Goal: Task Accomplishment & Management: Use online tool/utility

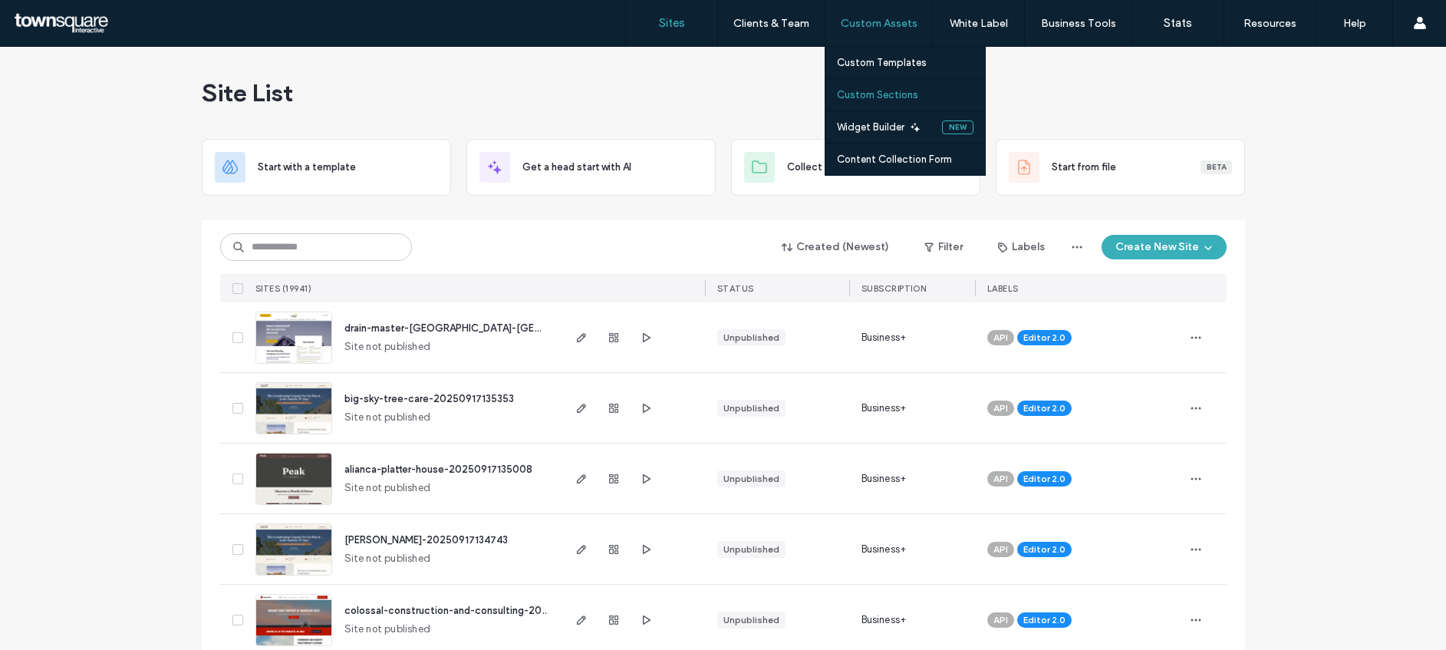
click at [883, 90] on label "Custom Sections" at bounding box center [877, 95] width 81 height 12
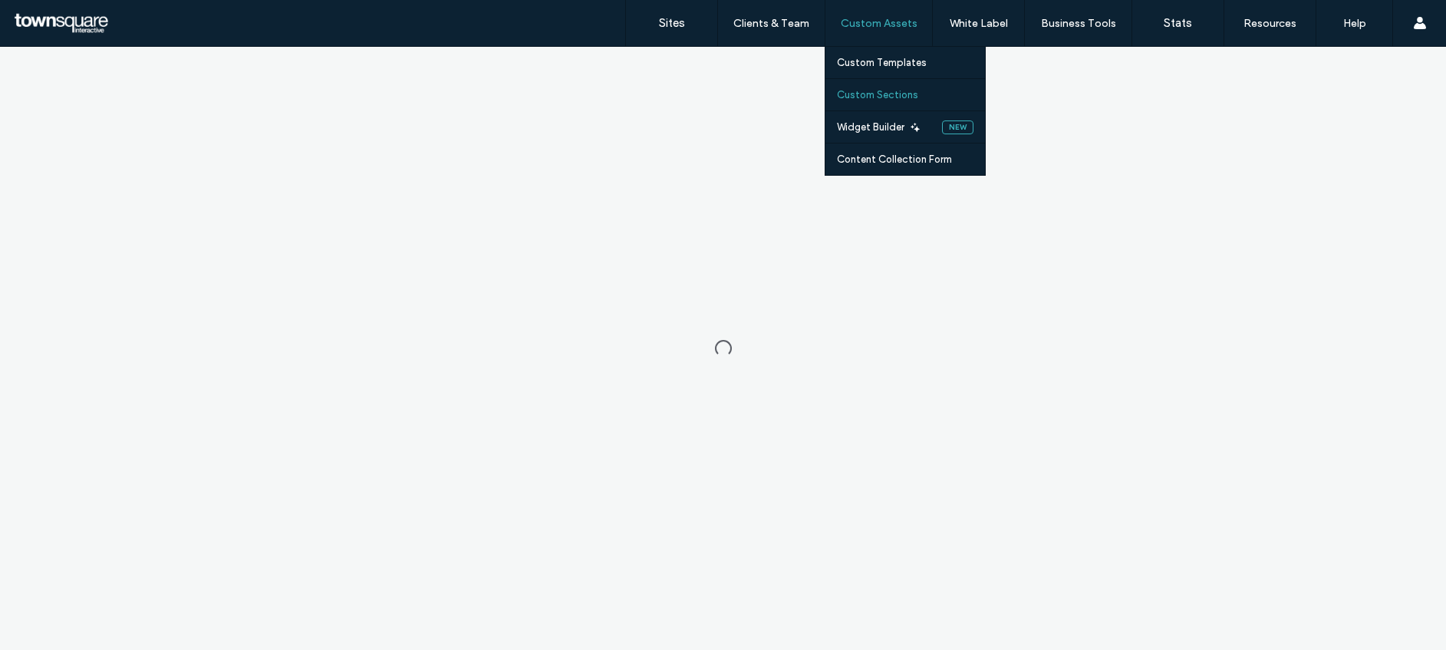
click at [882, 97] on label "Custom Sections" at bounding box center [877, 95] width 81 height 12
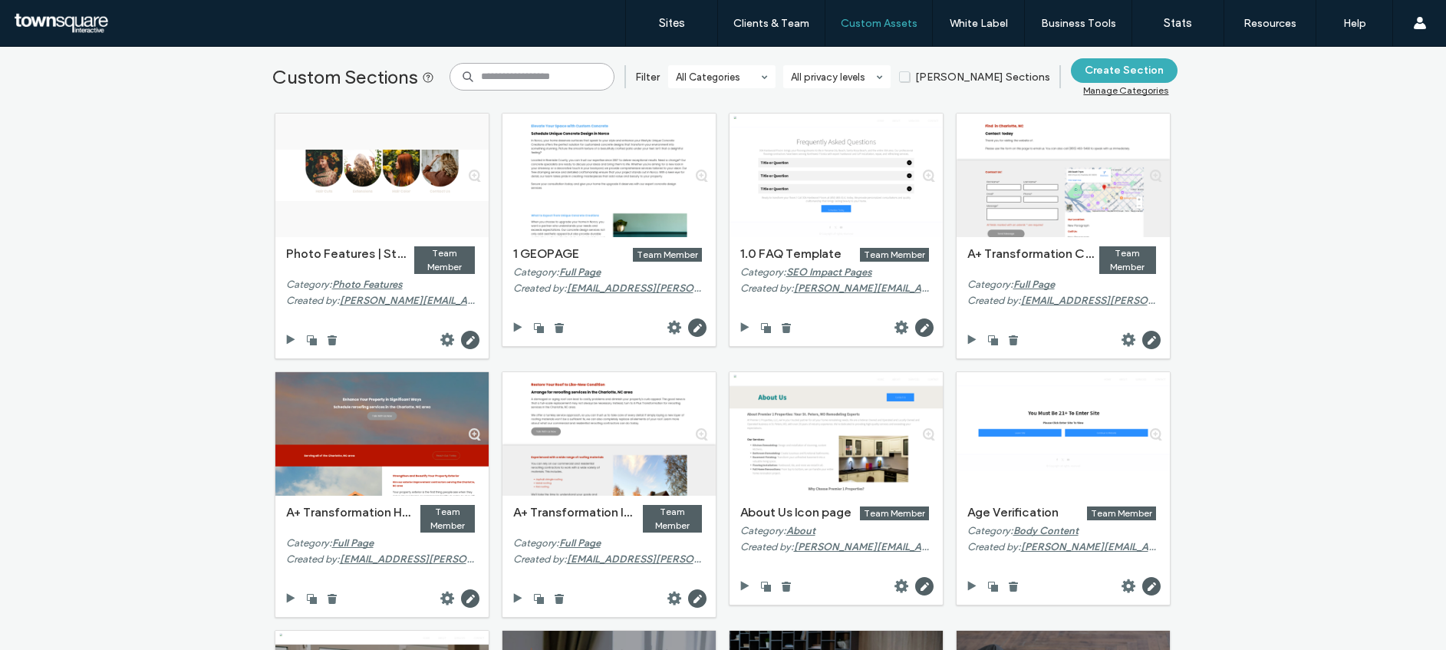
click at [561, 74] on input at bounding box center [531, 77] width 165 height 28
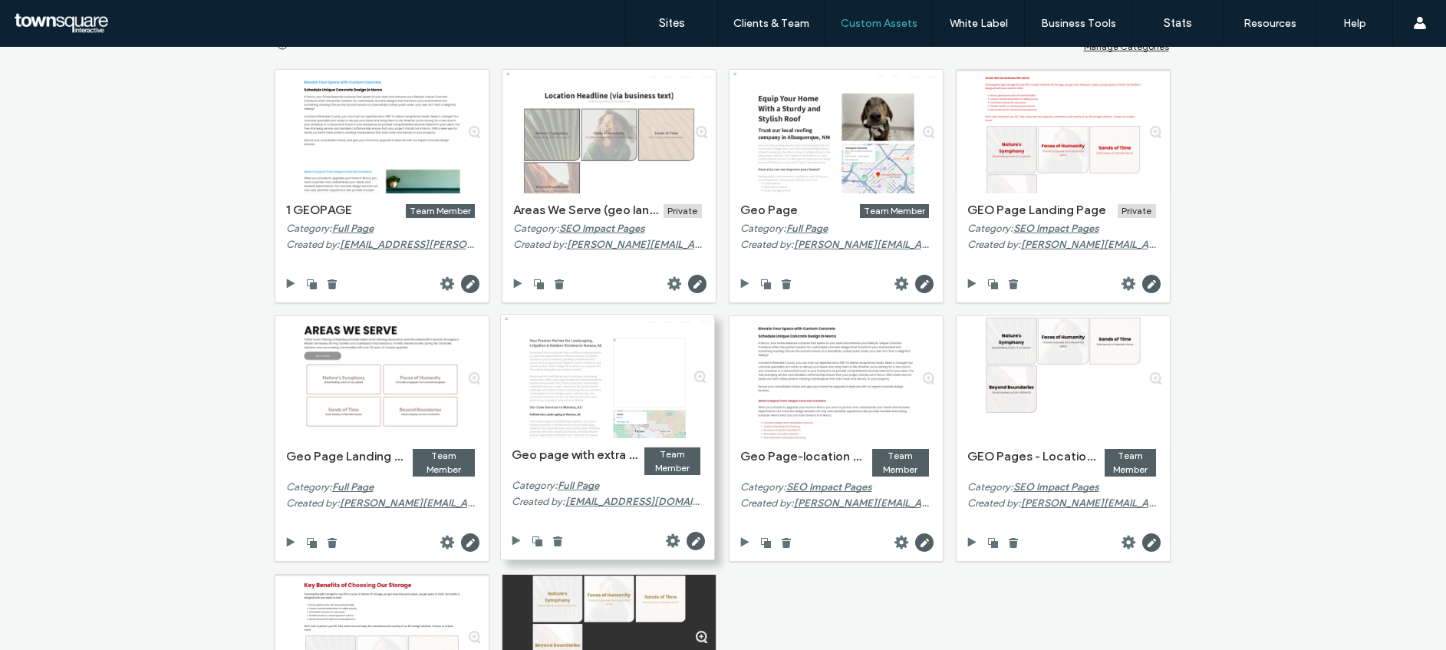
scroll to position [45, 0]
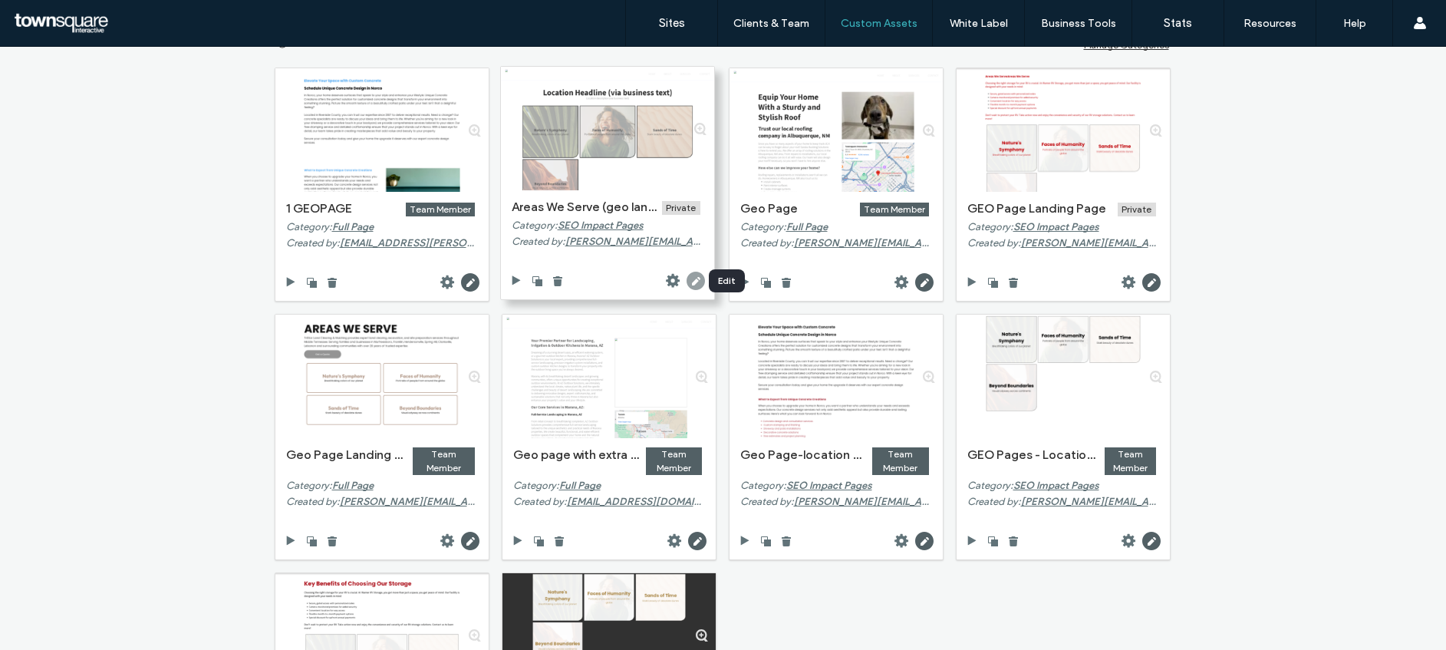
click at [694, 280] on use at bounding box center [695, 280] width 18 height 18
click at [668, 281] on icon at bounding box center [672, 280] width 15 height 15
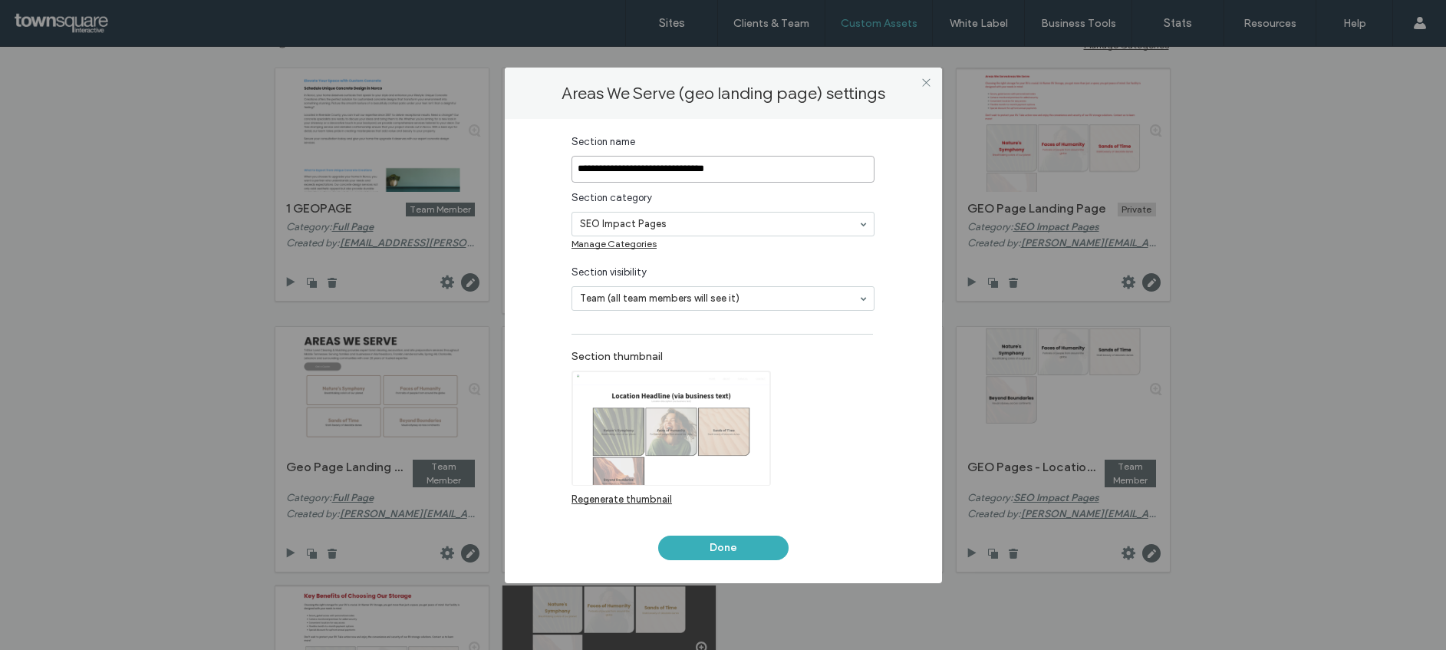
click at [793, 169] on input "**********" at bounding box center [722, 169] width 303 height 27
click at [786, 449] on div "Regenerate thumbnail" at bounding box center [686, 445] width 230 height 150
click at [742, 545] on button "Done" at bounding box center [723, 547] width 130 height 25
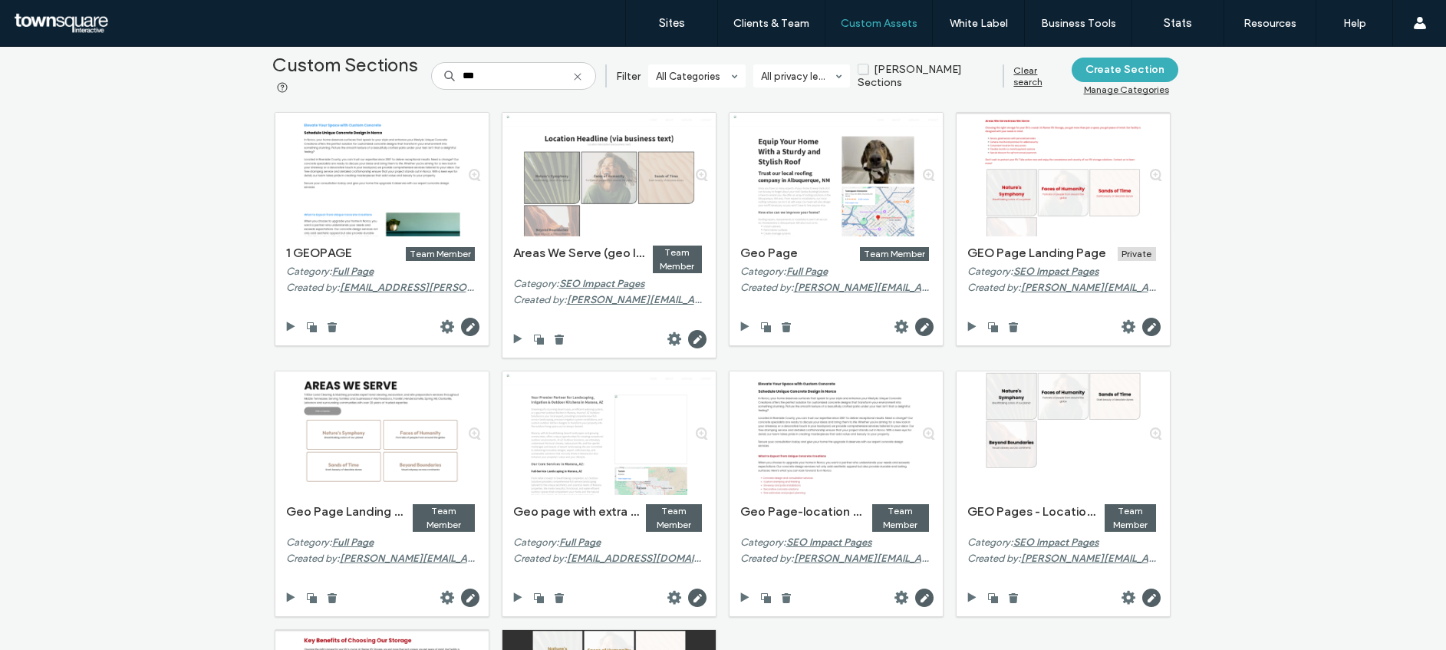
scroll to position [0, 0]
click at [542, 73] on input "***" at bounding box center [513, 77] width 165 height 28
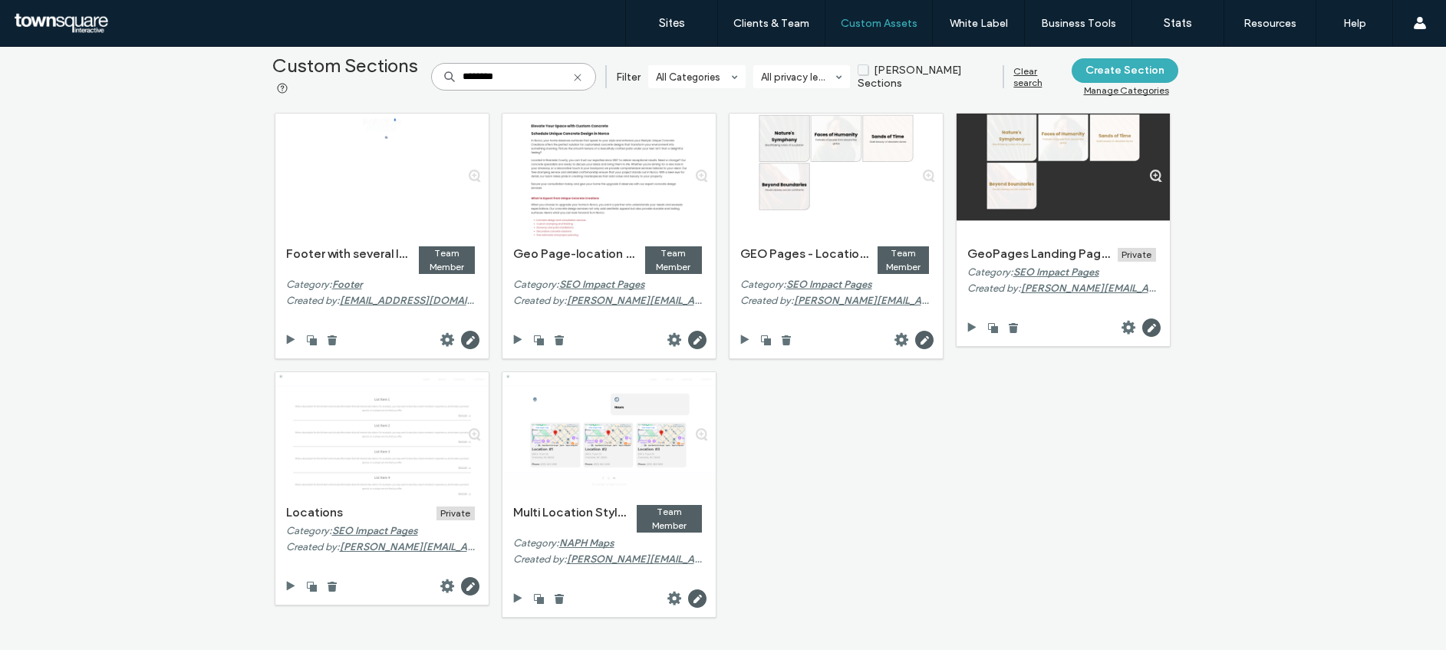
click at [546, 70] on input "********" at bounding box center [513, 77] width 165 height 28
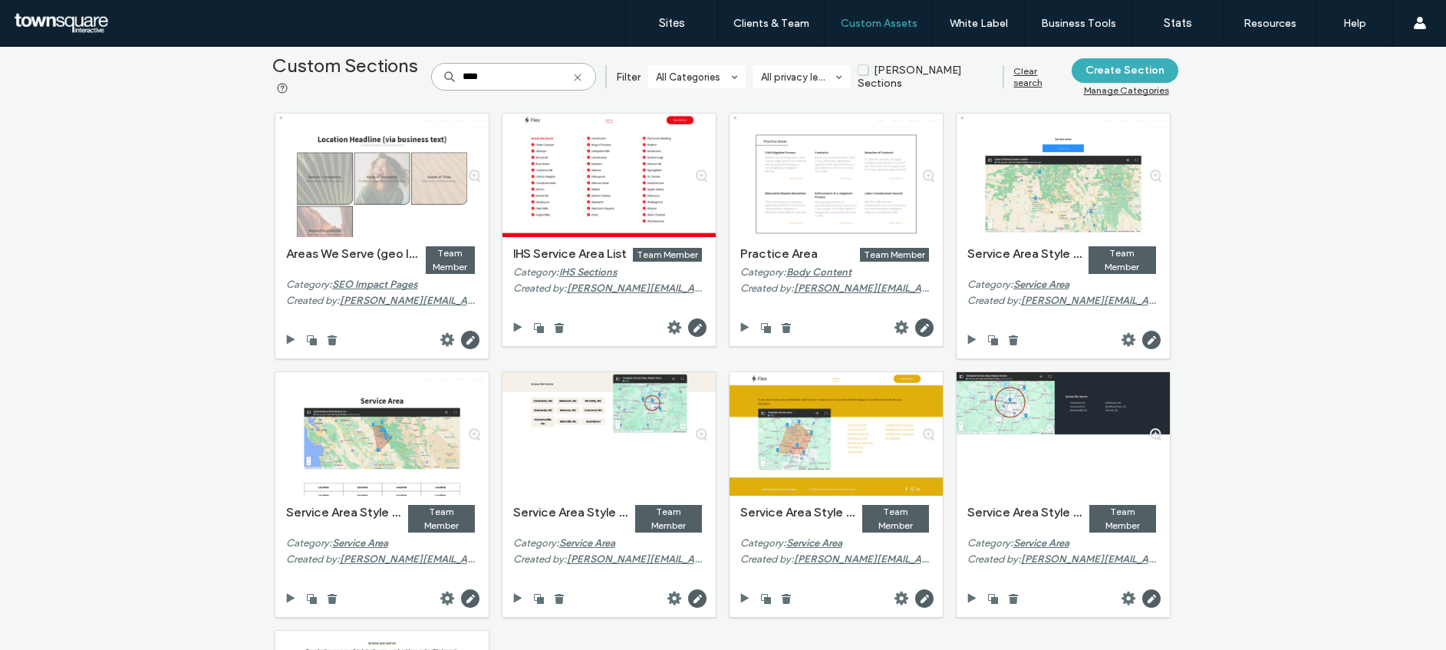
type input "****"
click at [581, 77] on use at bounding box center [577, 77] width 7 height 7
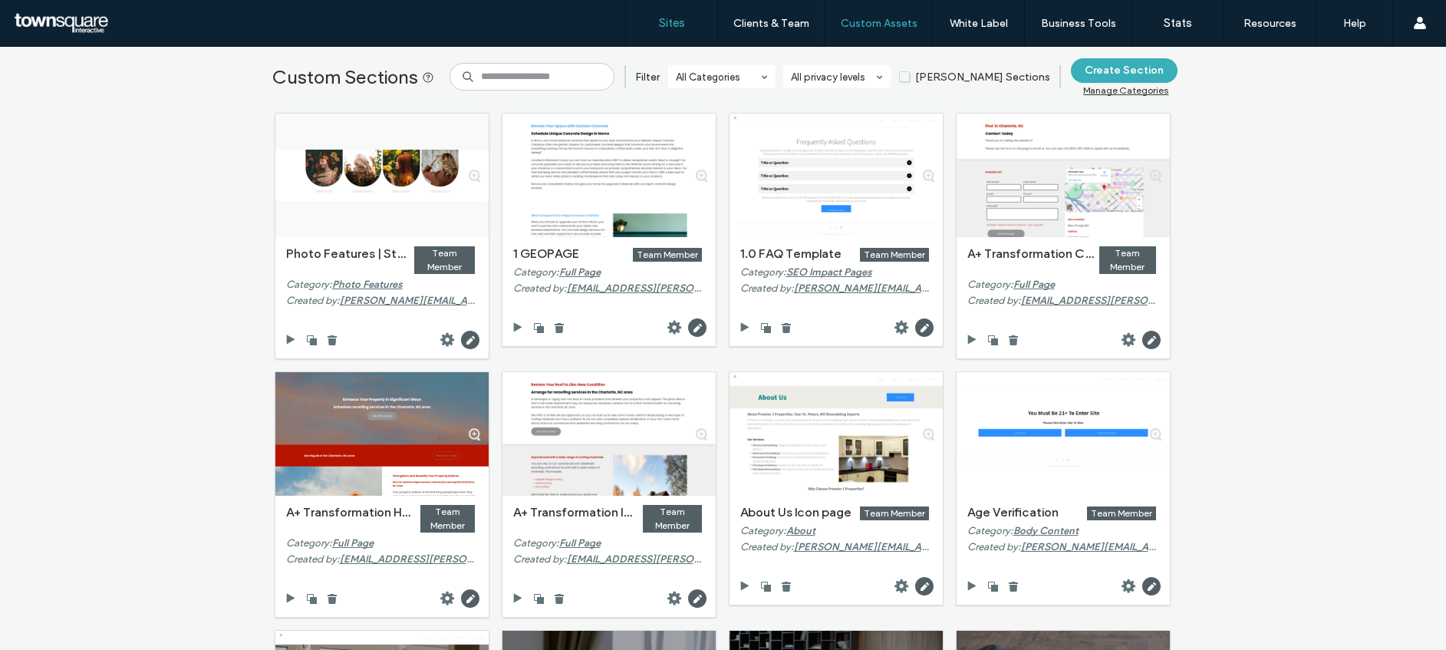
click at [676, 31] on link "Sites" at bounding box center [671, 23] width 91 height 46
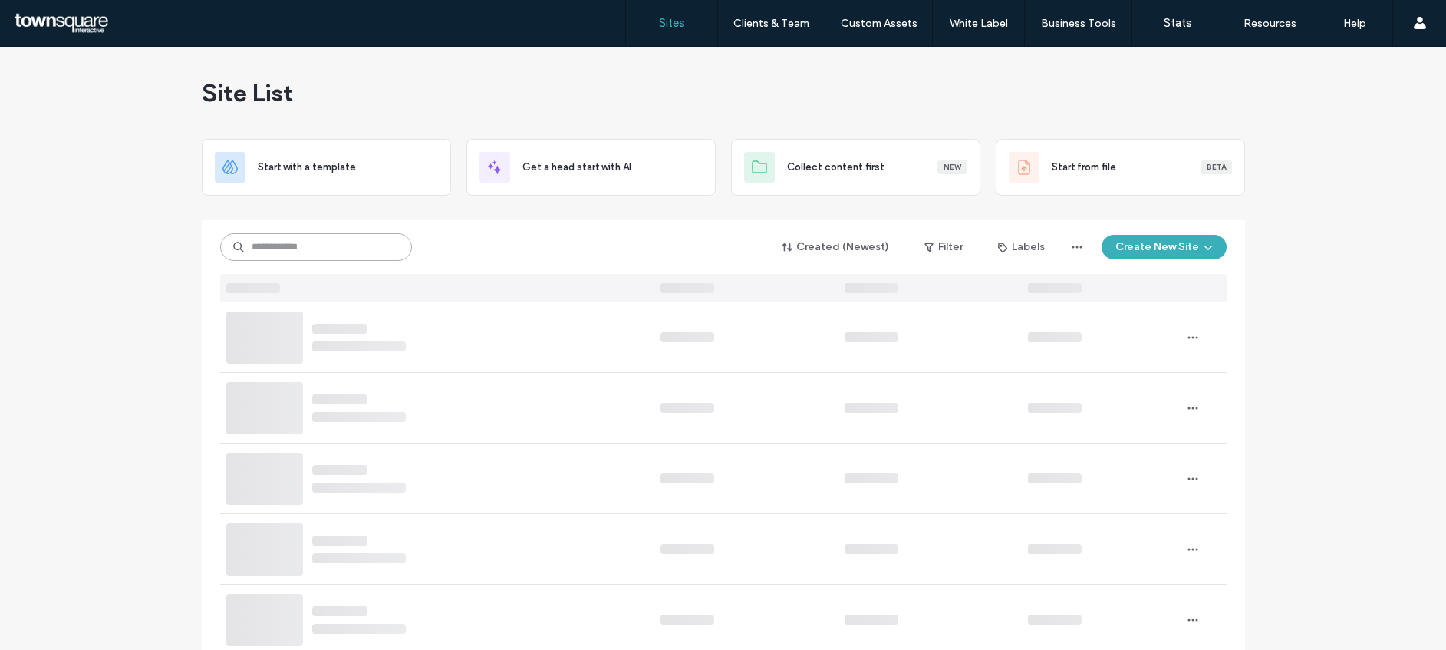
click at [374, 237] on input at bounding box center [316, 247] width 192 height 28
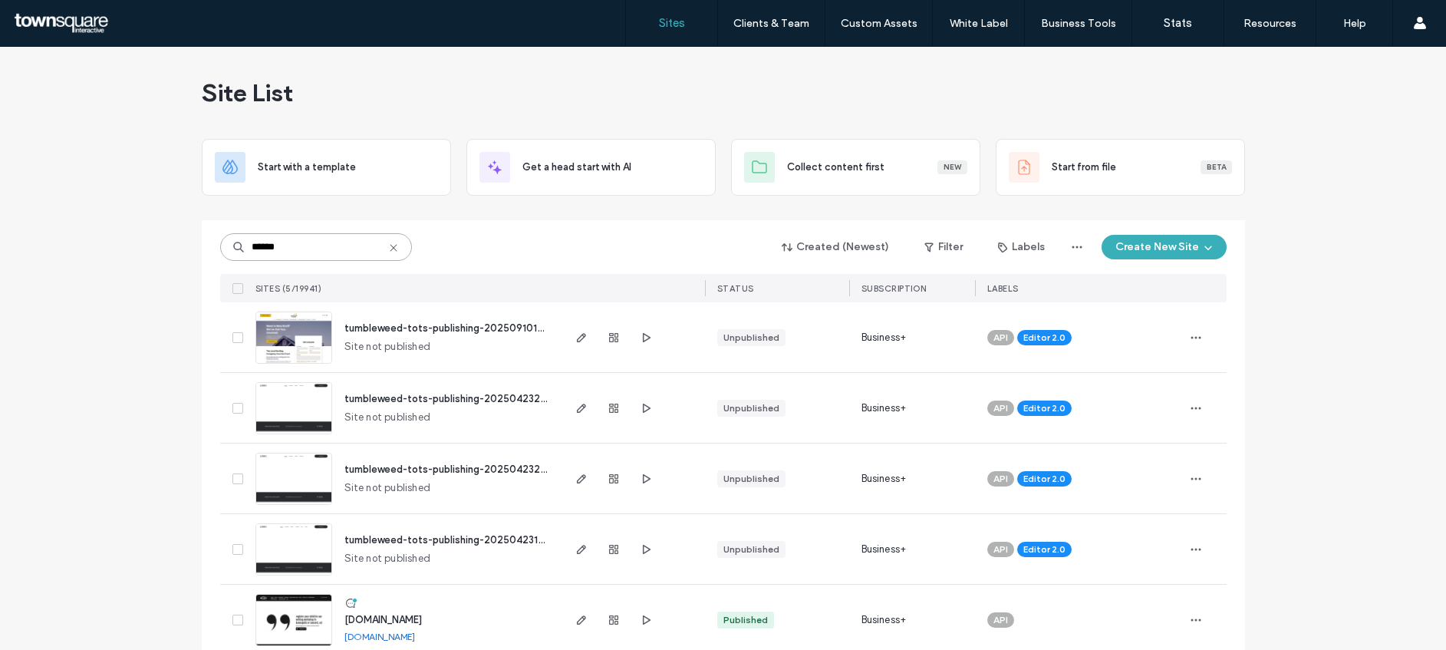
scroll to position [24, 0]
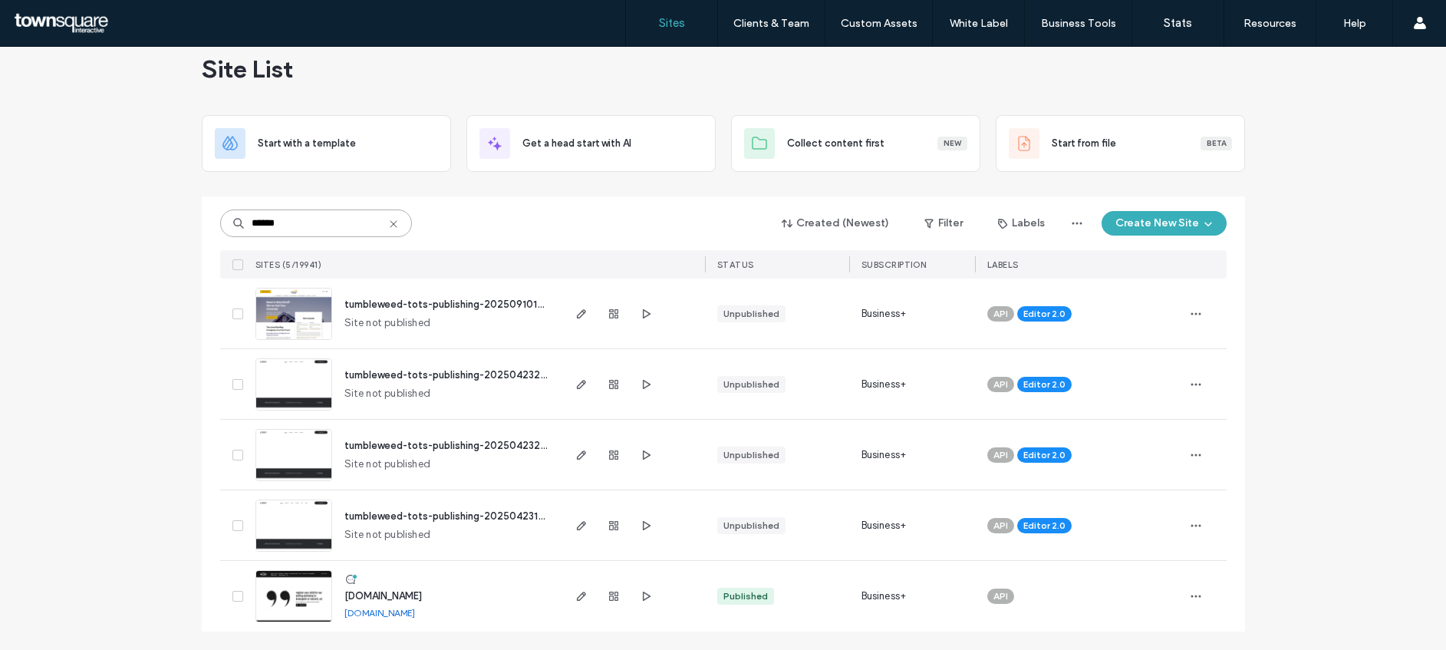
type input "******"
click at [411, 596] on span "www.tumbleweedtotspublishing.com" at bounding box center [382, 596] width 77 height 12
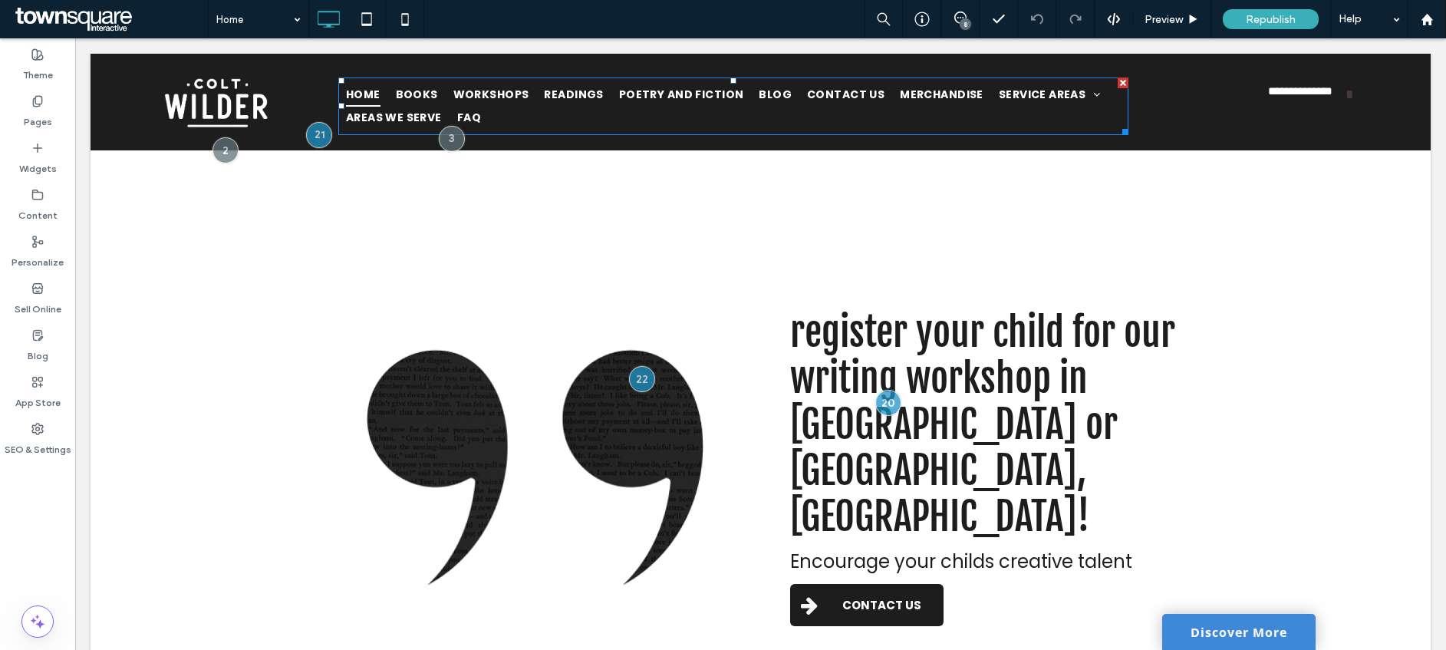
click at [391, 117] on span "Areas We Serve" at bounding box center [394, 119] width 96 height 24
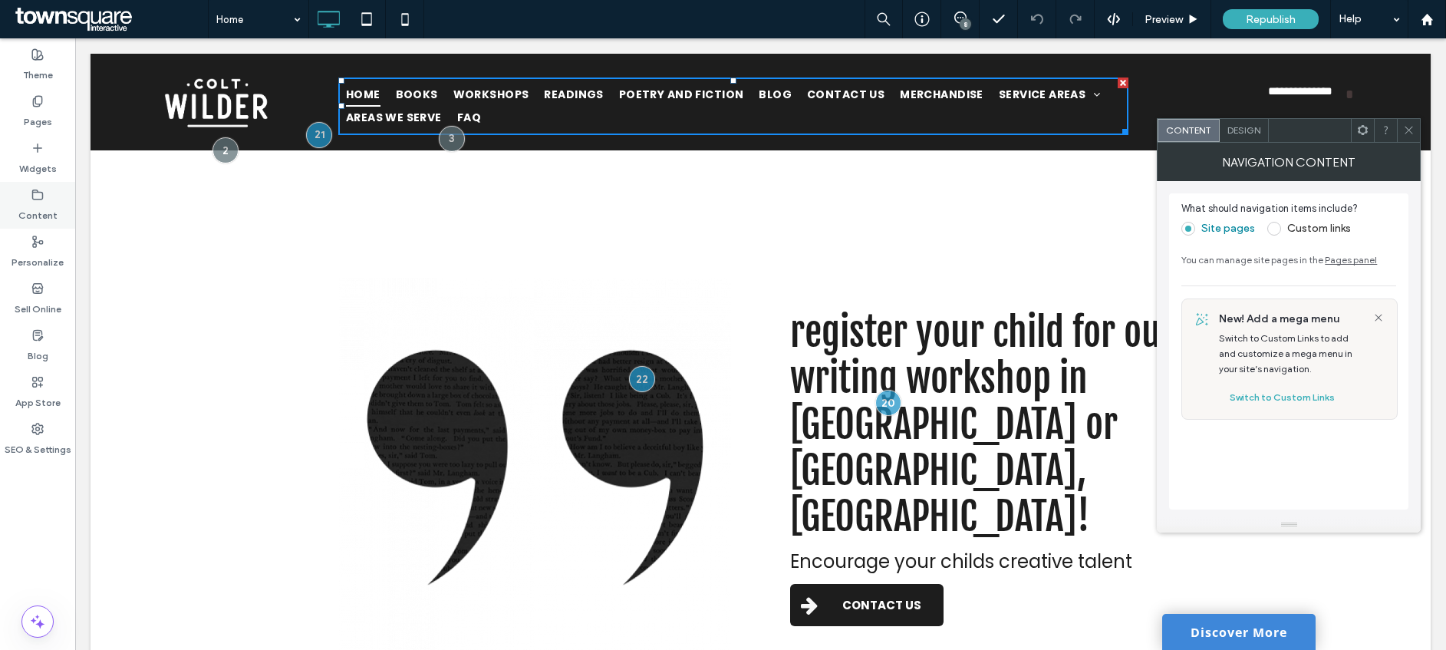
click at [48, 199] on div "Content" at bounding box center [37, 205] width 75 height 47
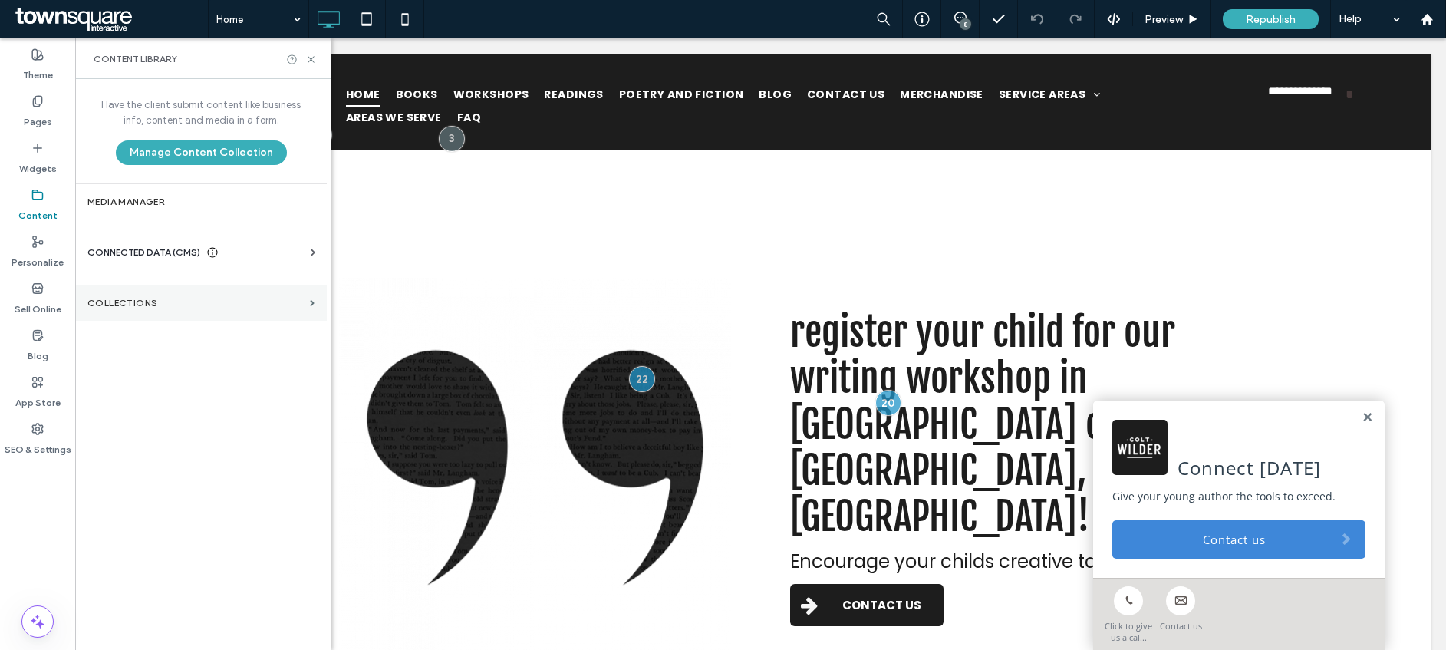
click at [125, 307] on label "Collections" at bounding box center [195, 303] width 216 height 11
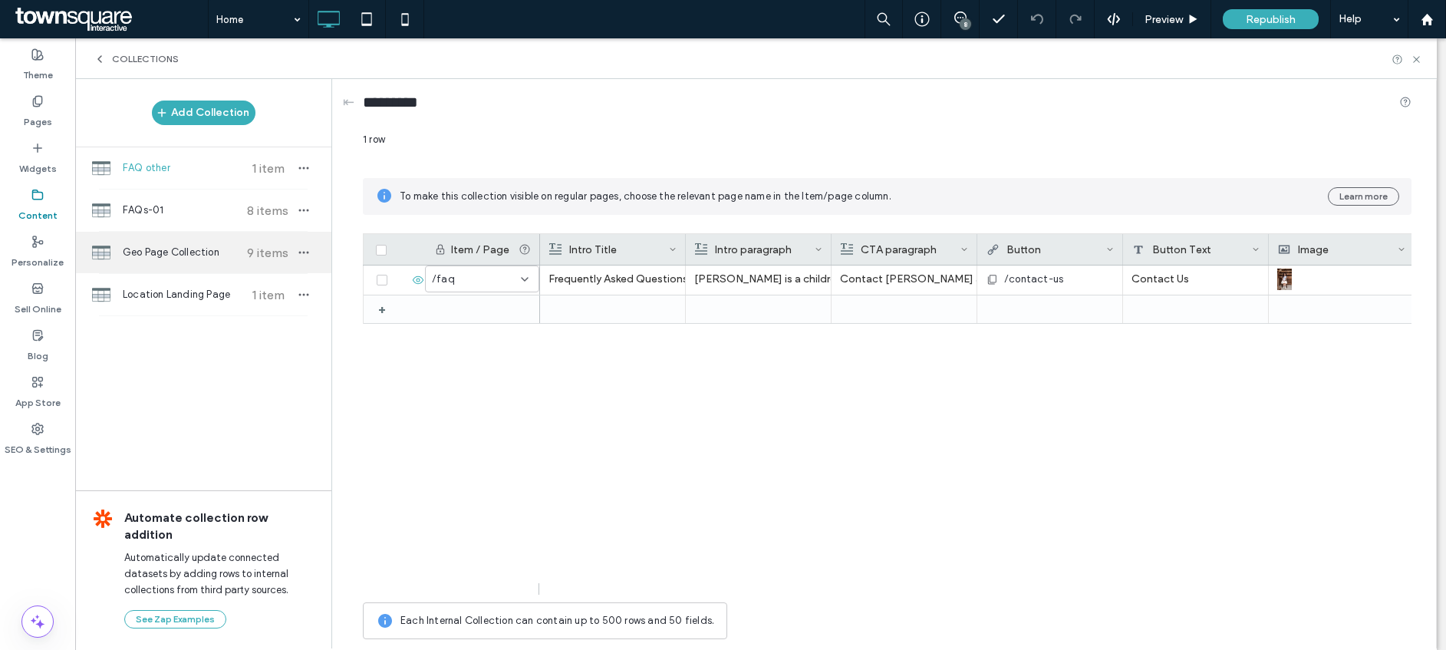
click at [159, 249] on span "Geo Page Collection" at bounding box center [180, 252] width 114 height 15
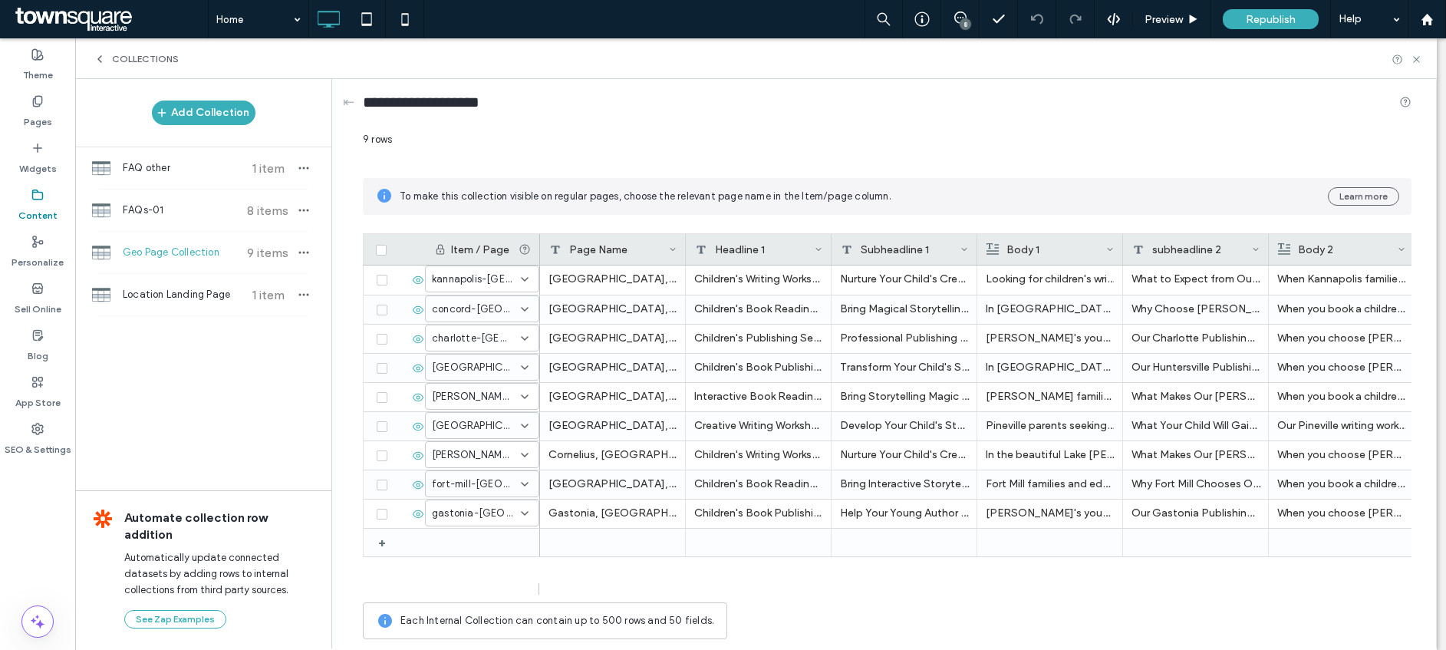
click at [1045, 137] on div "9 rows" at bounding box center [887, 146] width 1048 height 28
click at [51, 129] on div "Pages" at bounding box center [37, 111] width 75 height 47
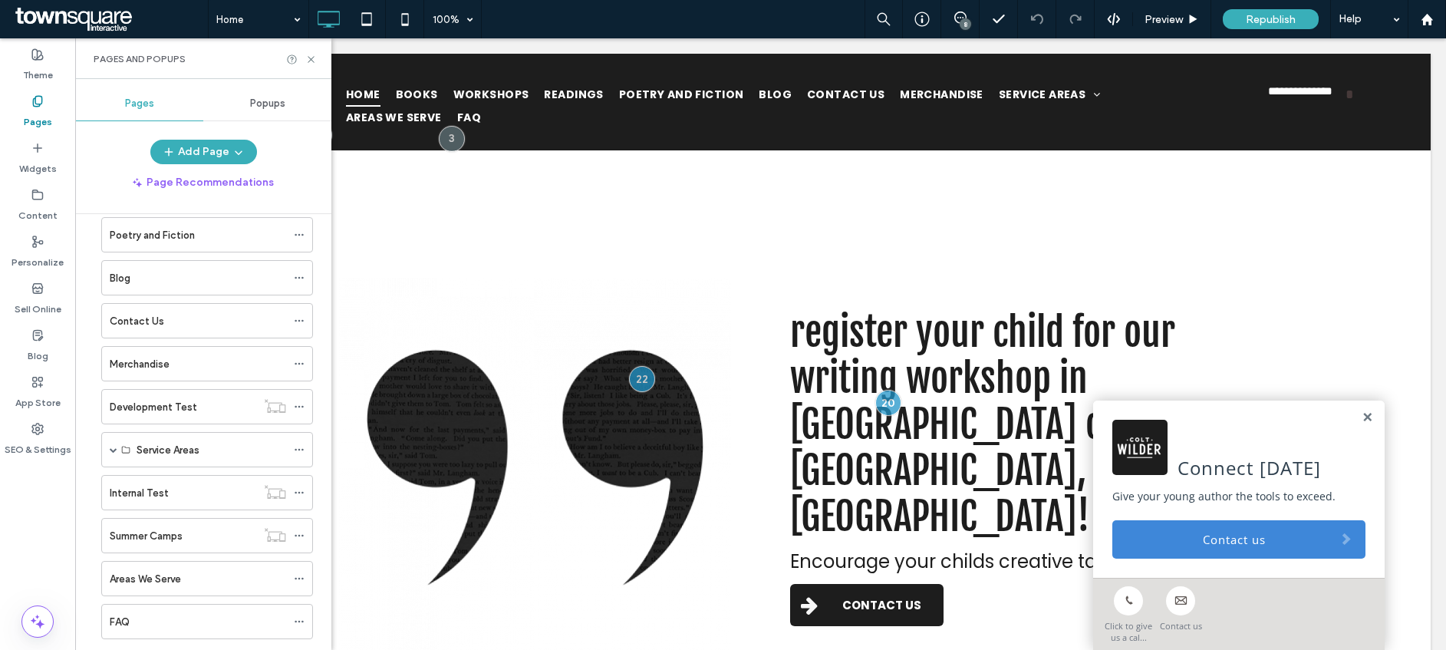
scroll to position [198, 0]
click at [172, 442] on label "Service Areas" at bounding box center [168, 446] width 63 height 27
click at [117, 441] on span at bounding box center [114, 446] width 8 height 34
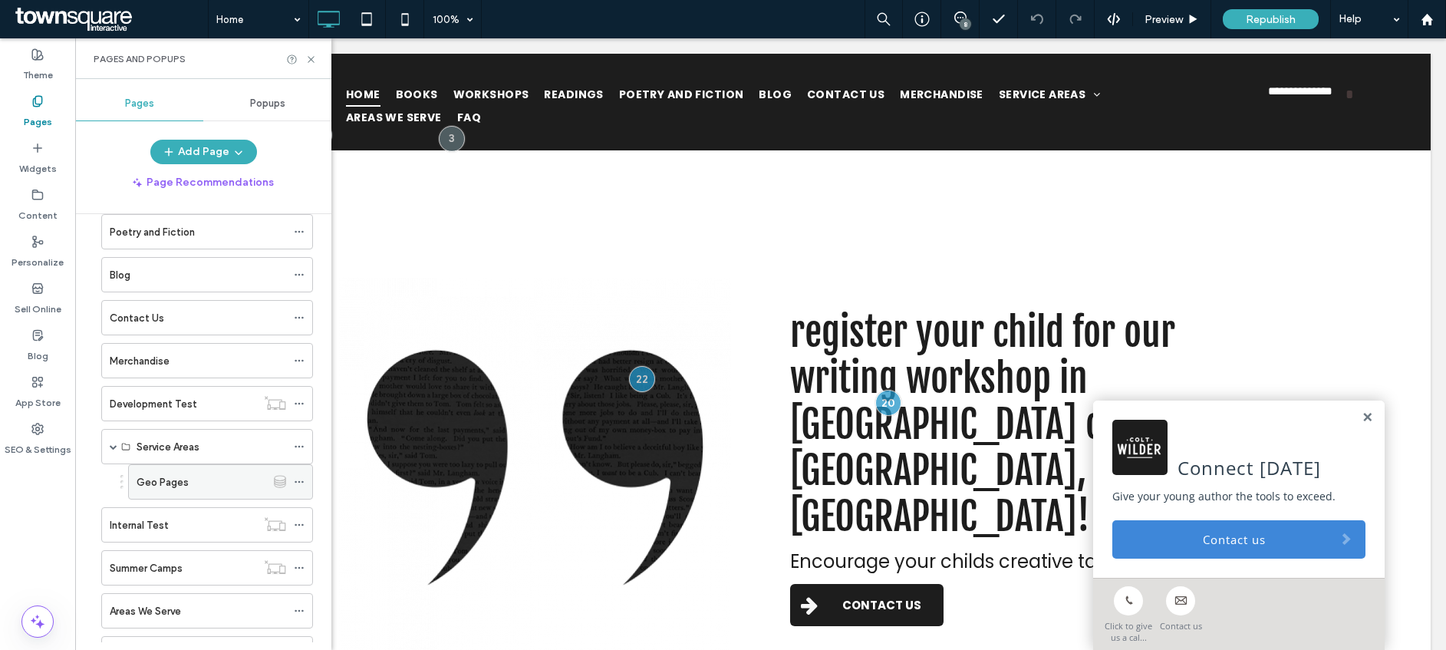
click at [174, 480] on label "Geo Pages" at bounding box center [163, 482] width 52 height 27
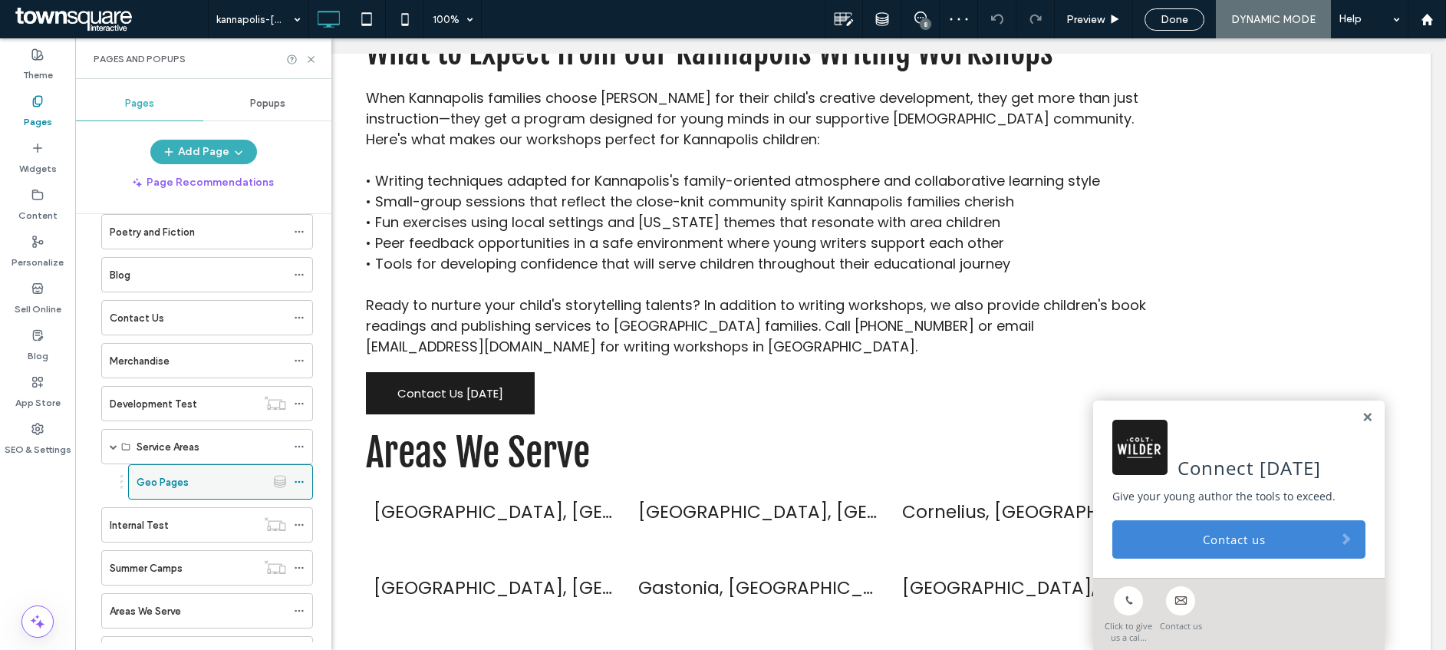
scroll to position [512, 0]
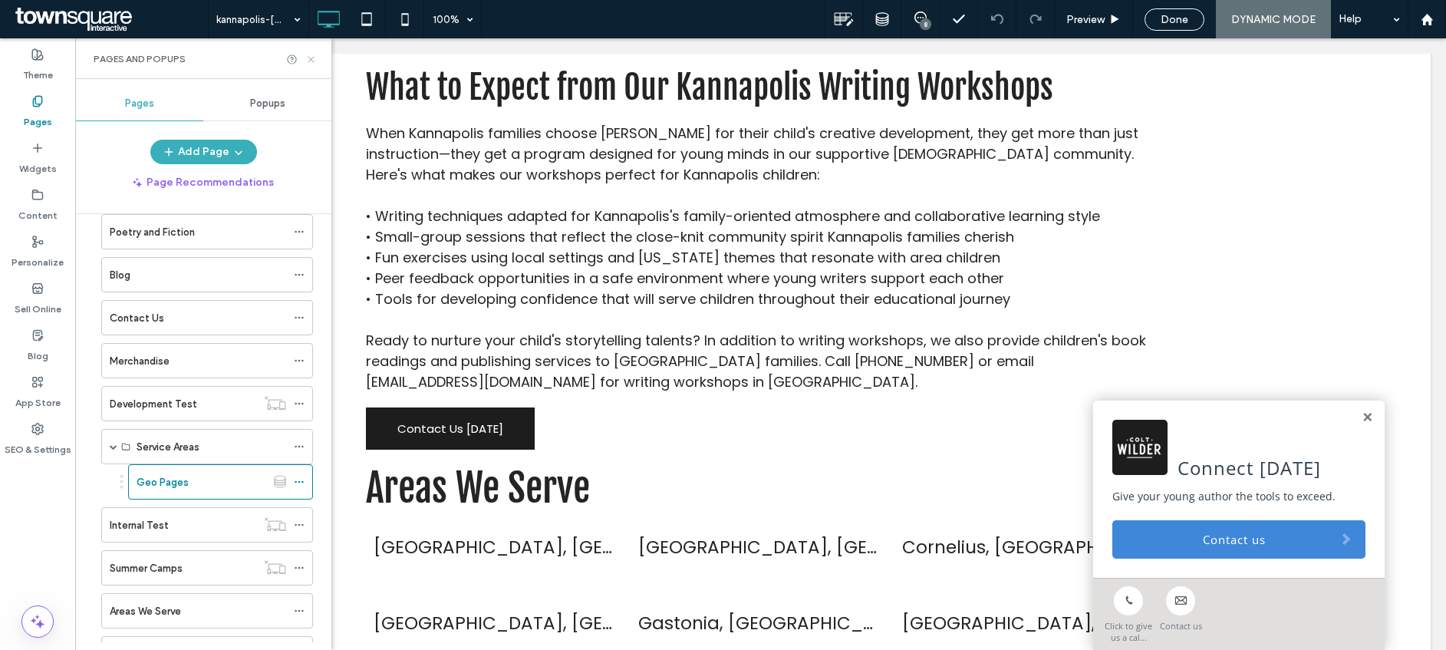
click at [311, 60] on use at bounding box center [311, 59] width 6 height 6
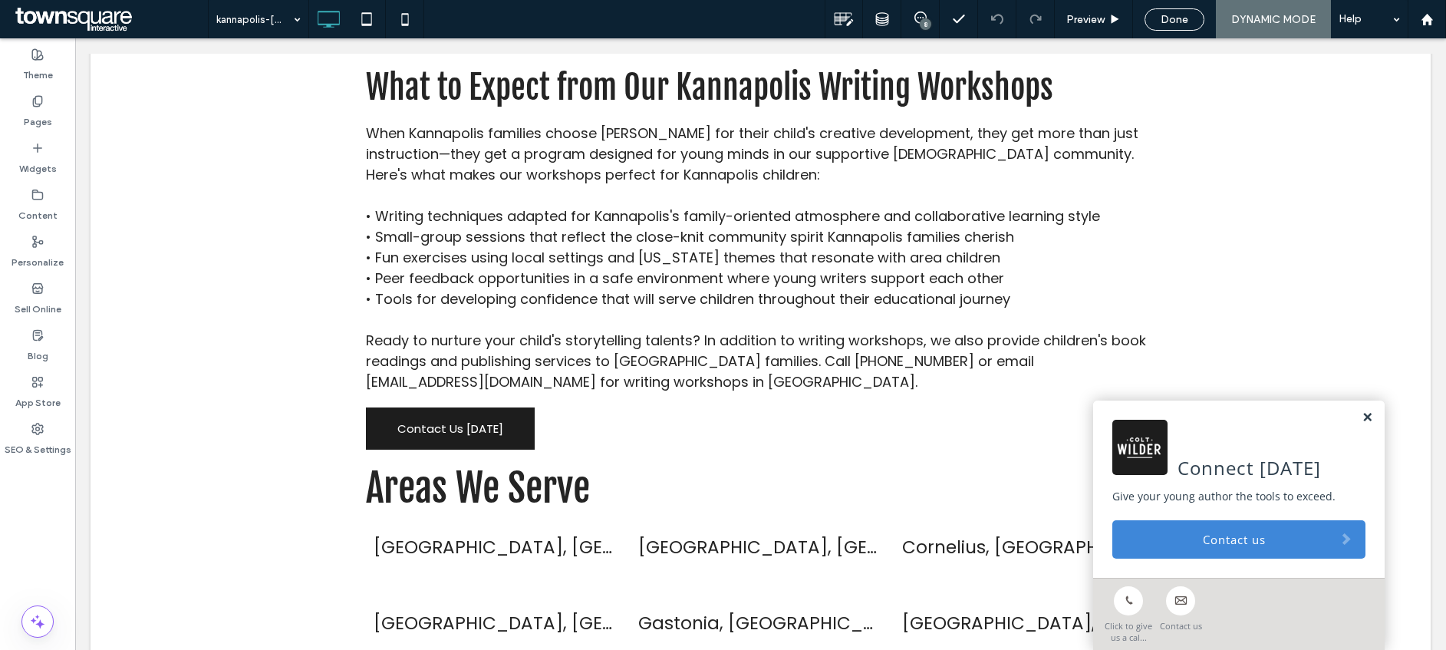
click at [1361, 415] on link at bounding box center [1367, 417] width 12 height 13
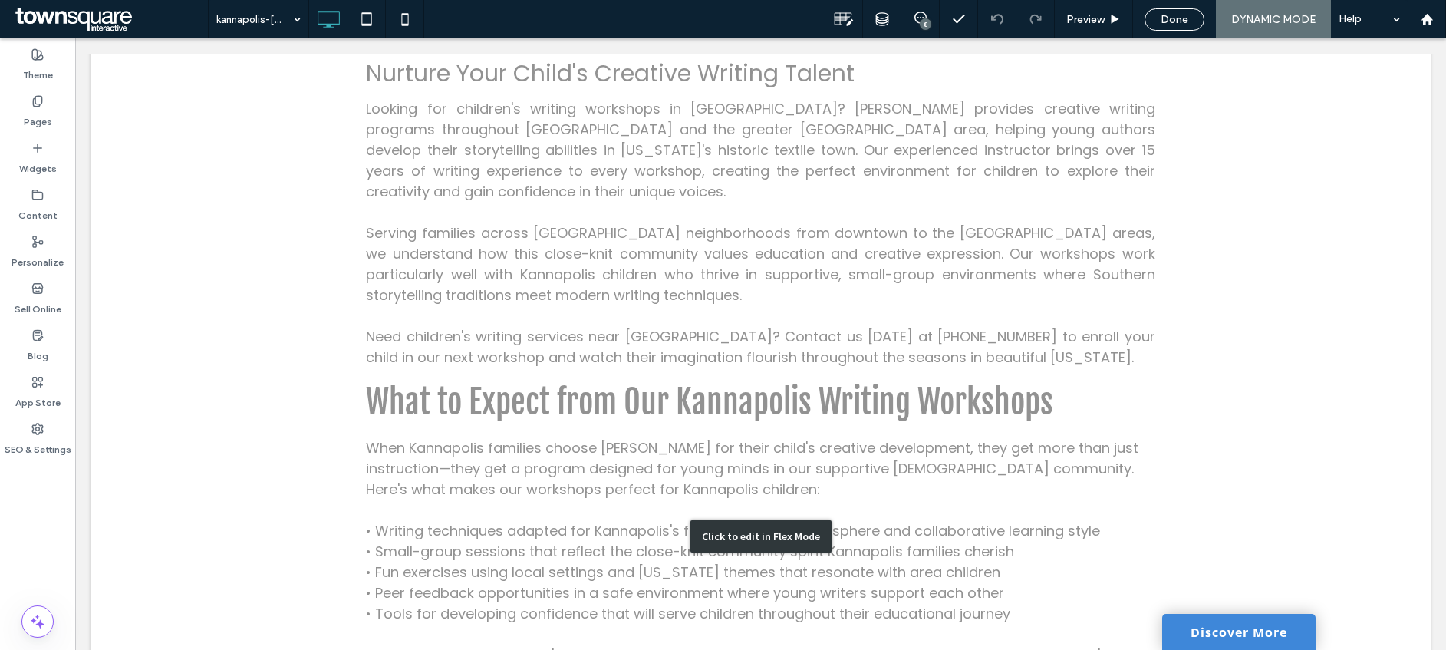
scroll to position [0, 0]
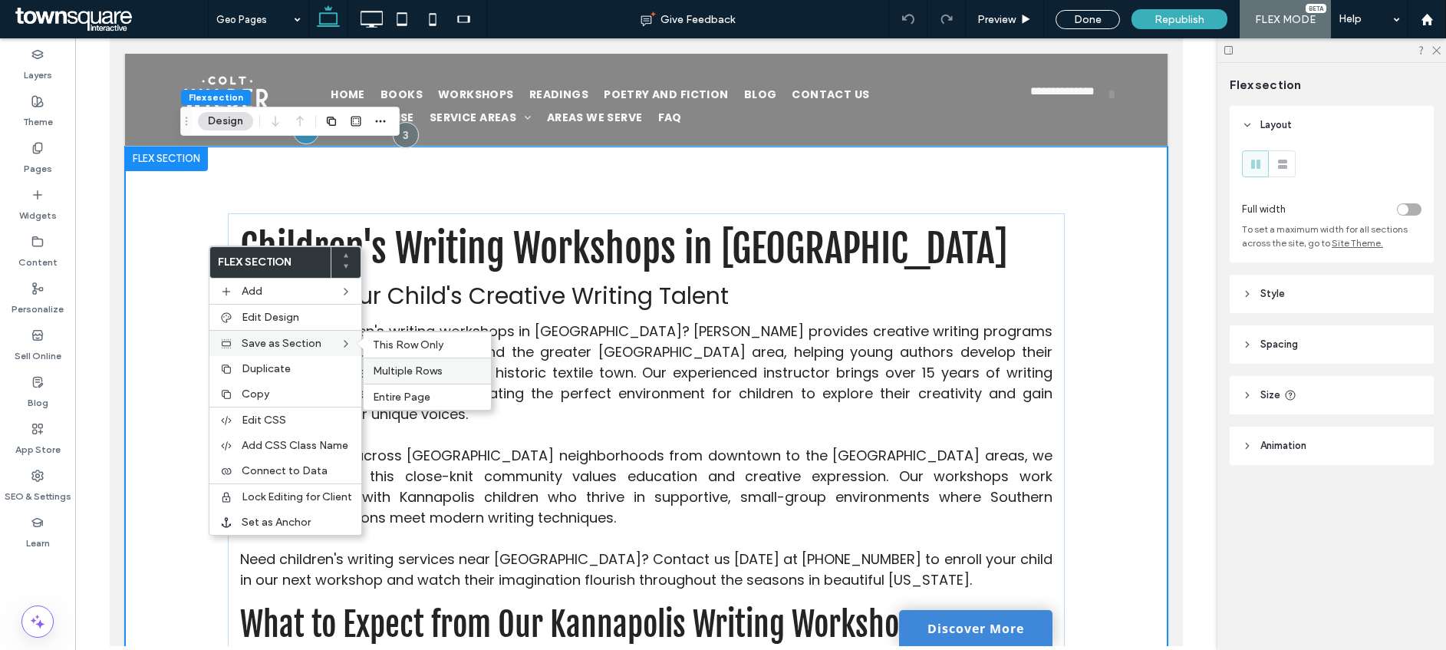
click at [422, 367] on span "Multiple Rows" at bounding box center [408, 370] width 70 height 13
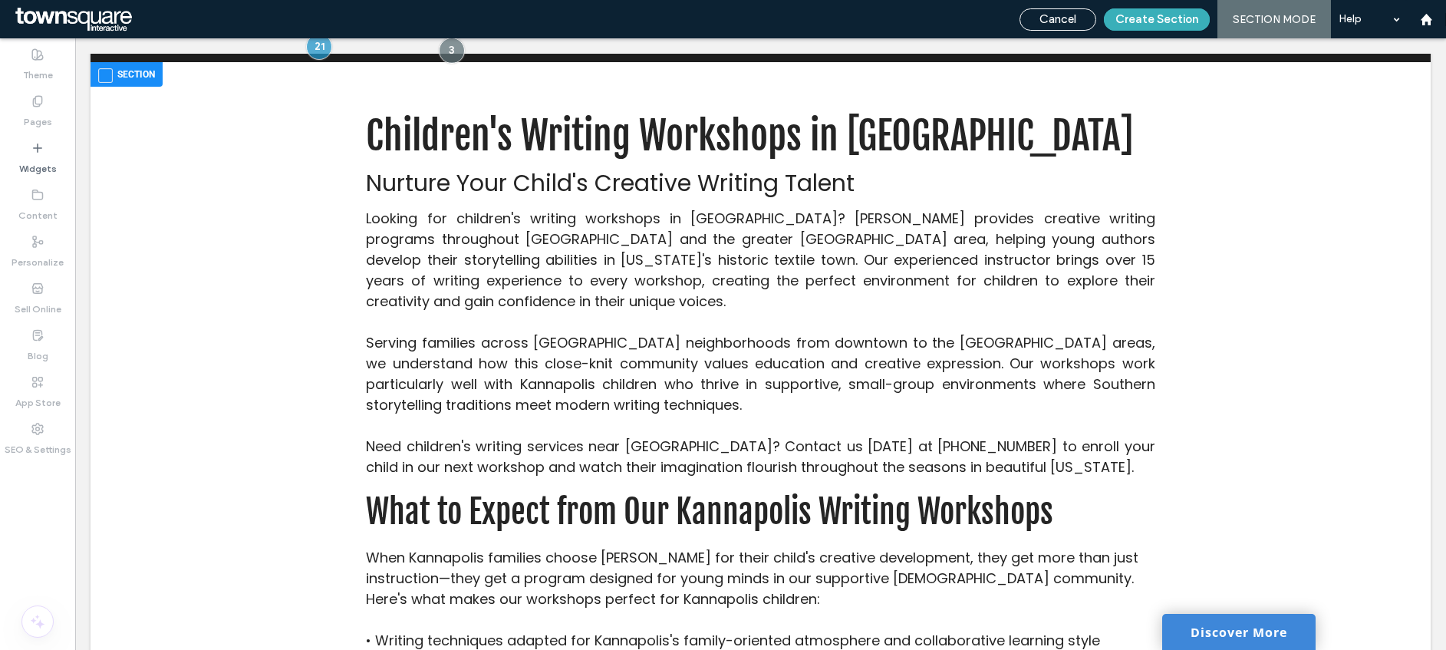
scroll to position [107, 0]
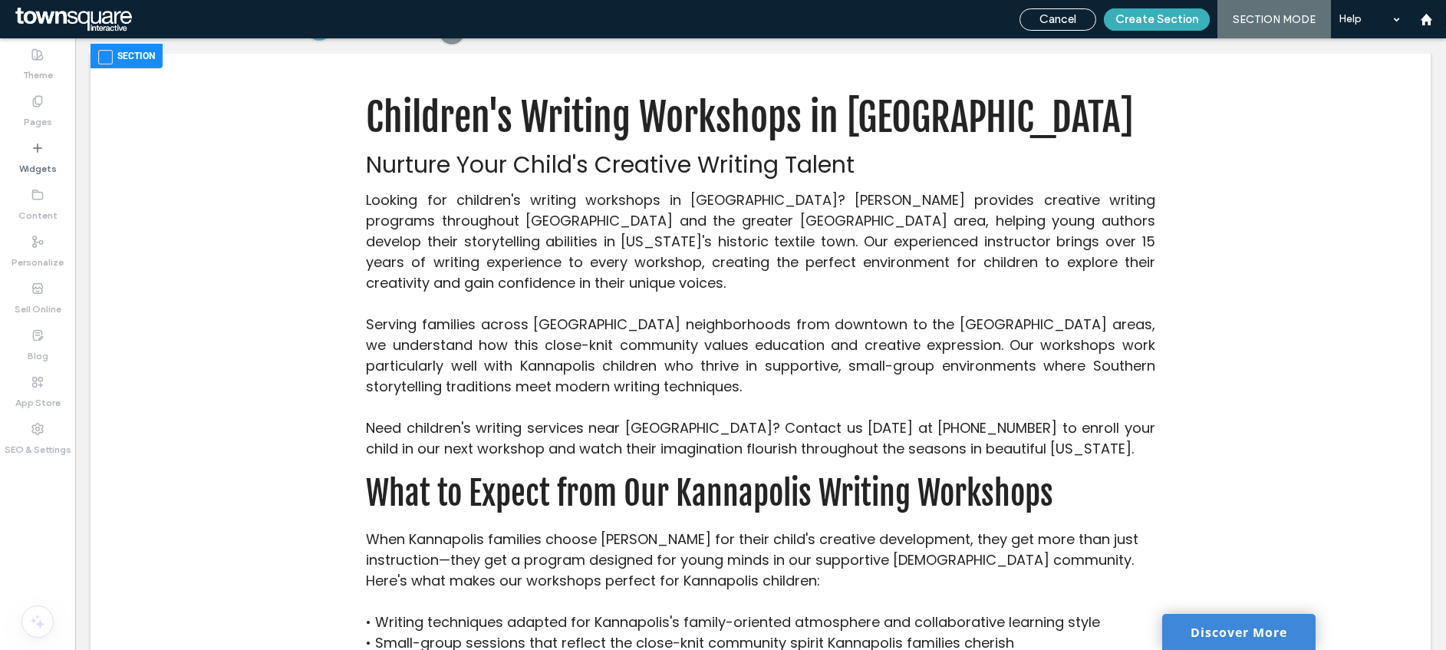
click at [274, 218] on div "Children's Writing Workshops in Kannapolis Nurture Your Child's Creative Writin…" at bounding box center [760, 627] width 1340 height 1166
click at [182, 110] on div "Children's Writing Workshops in Kannapolis Nurture Your Child's Creative Writin…" at bounding box center [760, 627] width 1340 height 1166
click at [435, 156] on div "Children's Writing Workshops in Kannapolis Nurture Your Child's Creative Writin…" at bounding box center [760, 627] width 1340 height 1166
click at [439, 250] on div "Children's Writing Workshops in Kannapolis Nurture Your Child's Creative Writin…" at bounding box center [760, 627] width 1340 height 1166
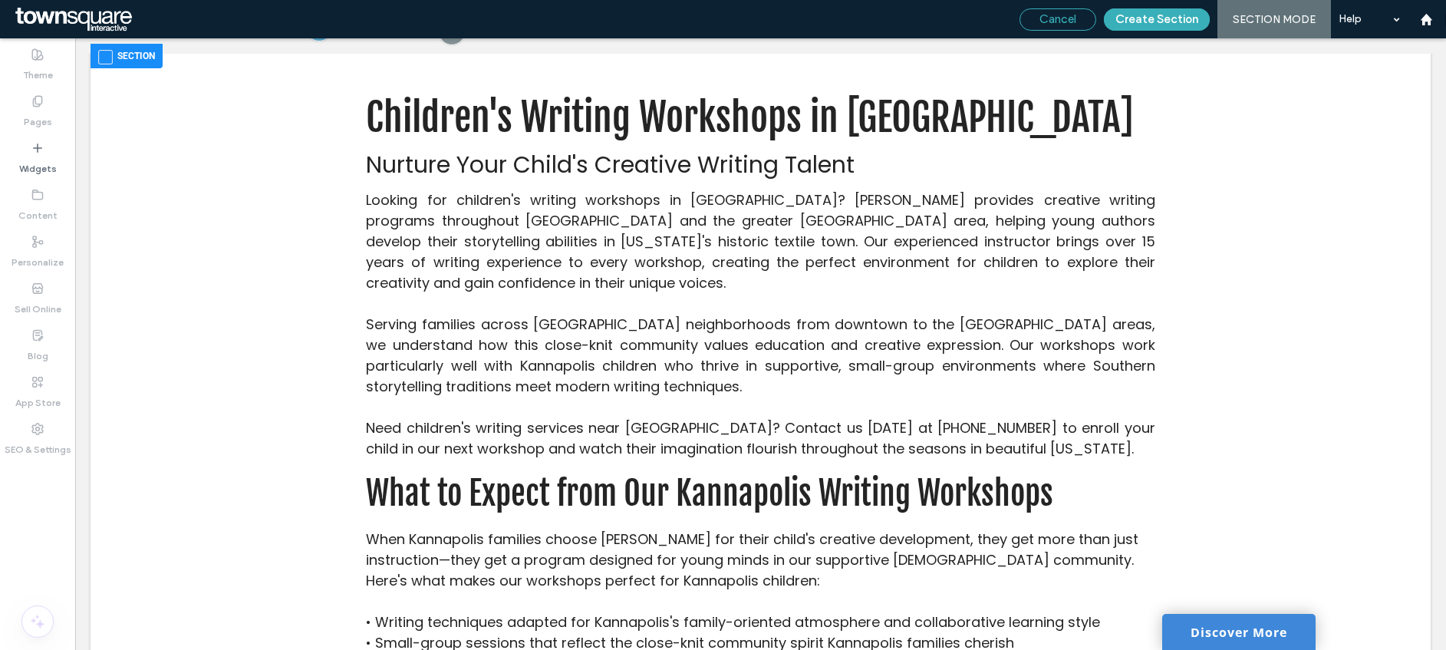
click at [1082, 26] on div "Cancel" at bounding box center [1057, 19] width 77 height 22
click at [1071, 25] on span "Cancel" at bounding box center [1057, 19] width 37 height 14
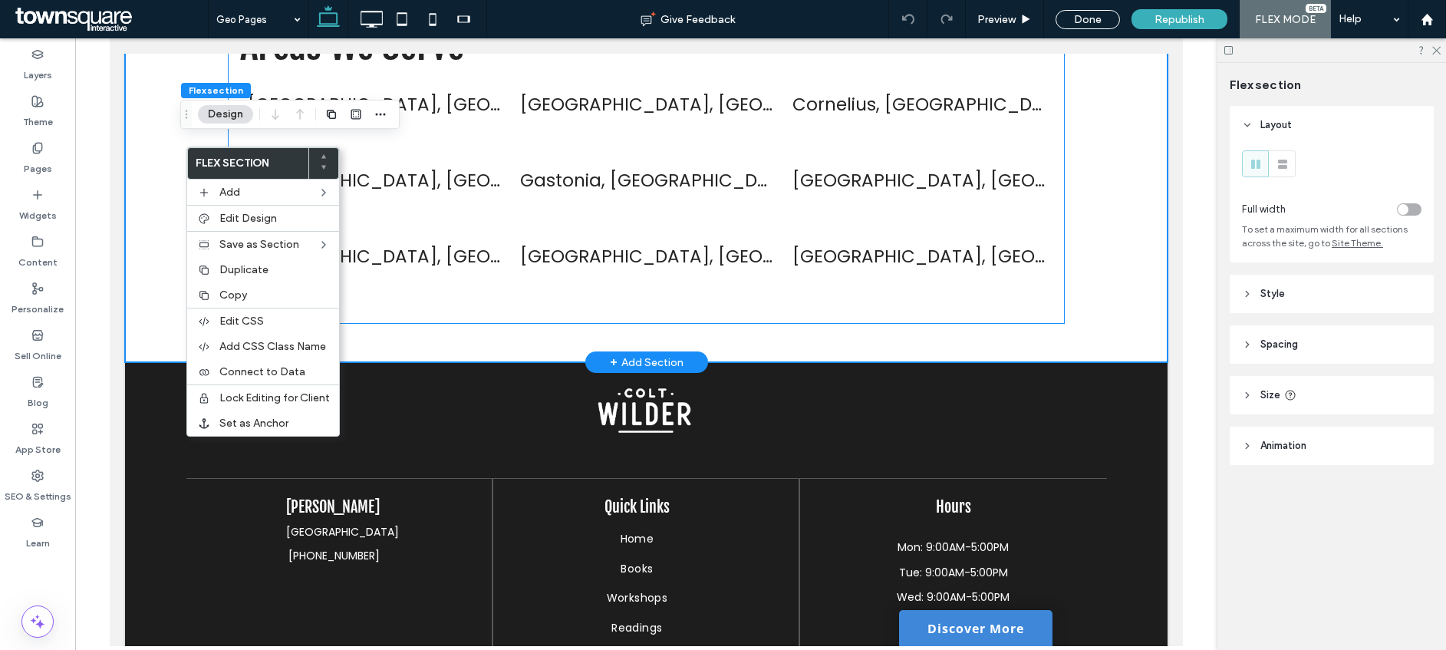
scroll to position [995, 0]
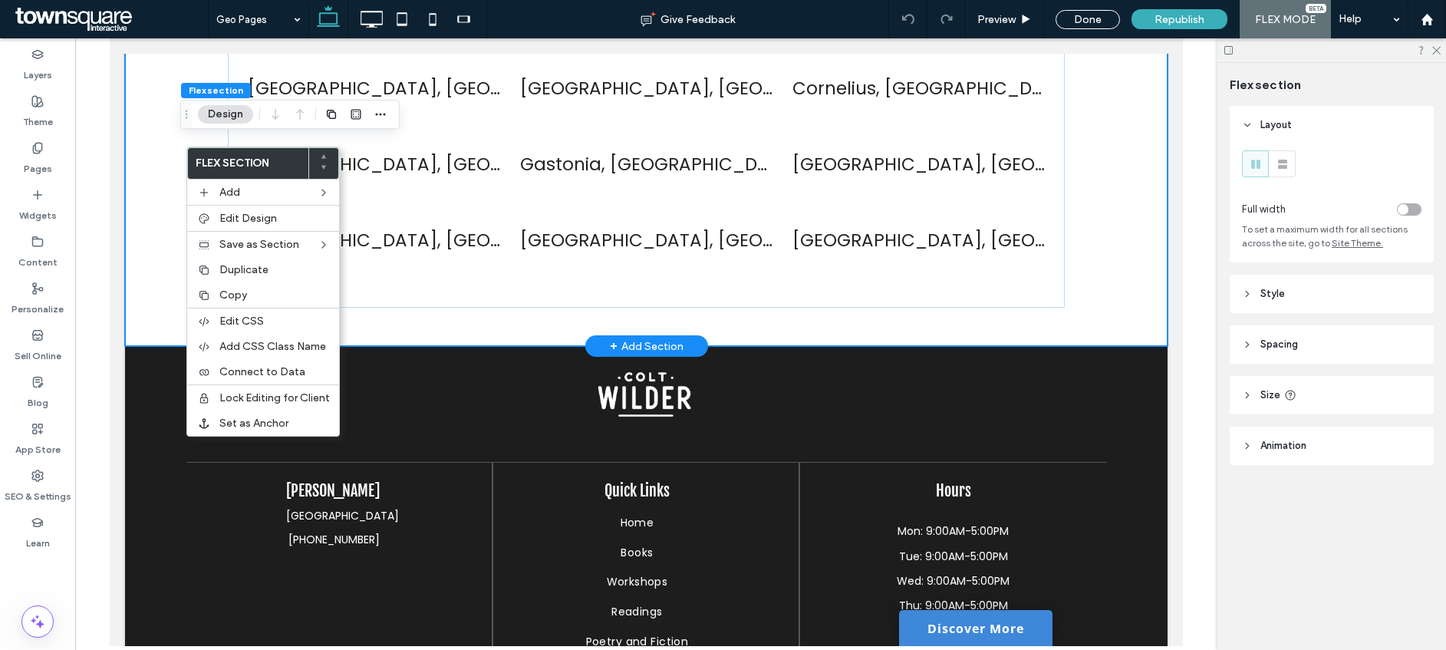
click at [619, 337] on div "+ Add Section" at bounding box center [647, 345] width 74 height 17
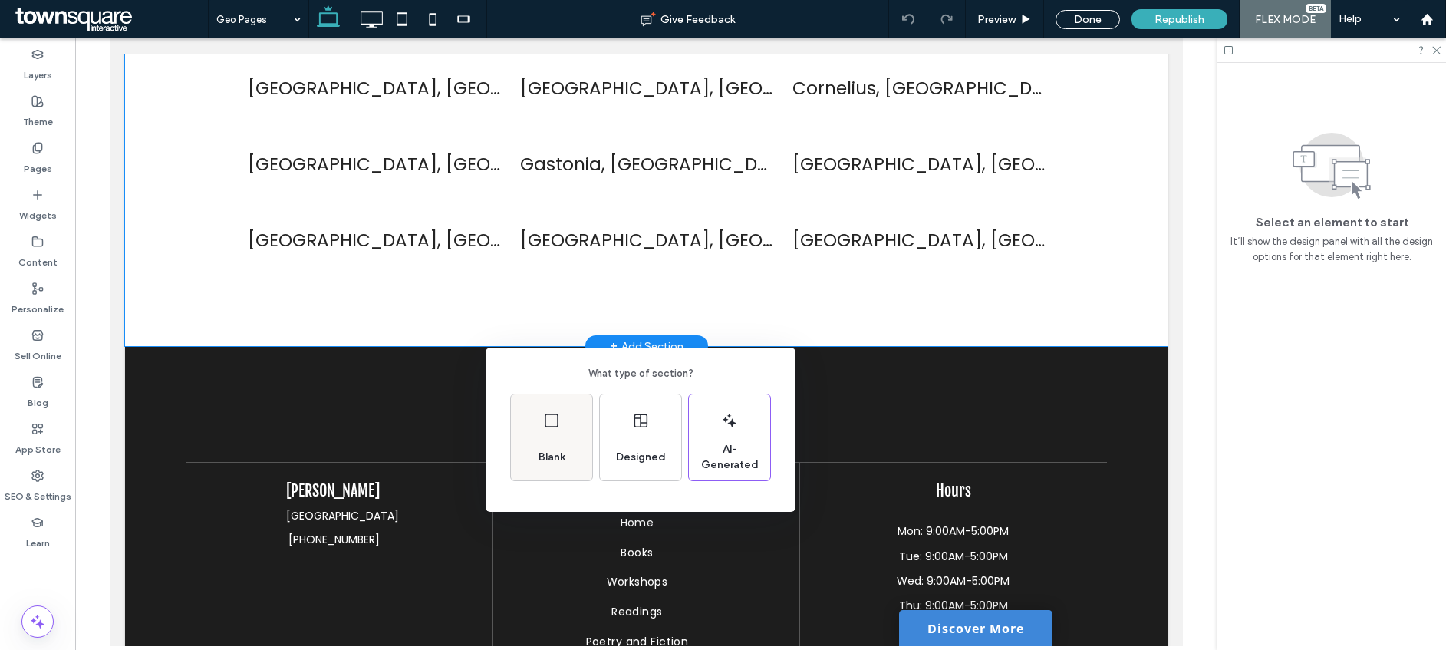
click at [554, 425] on icon at bounding box center [551, 420] width 18 height 18
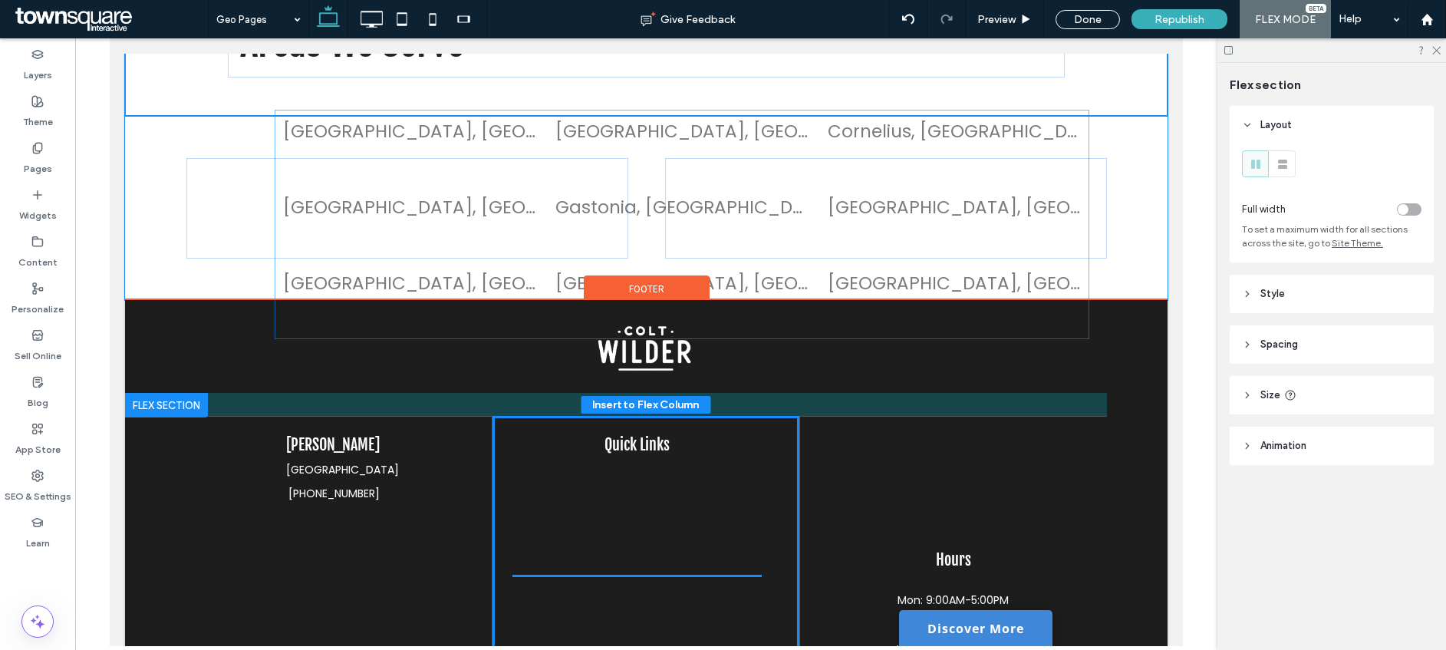
scroll to position [979, 0]
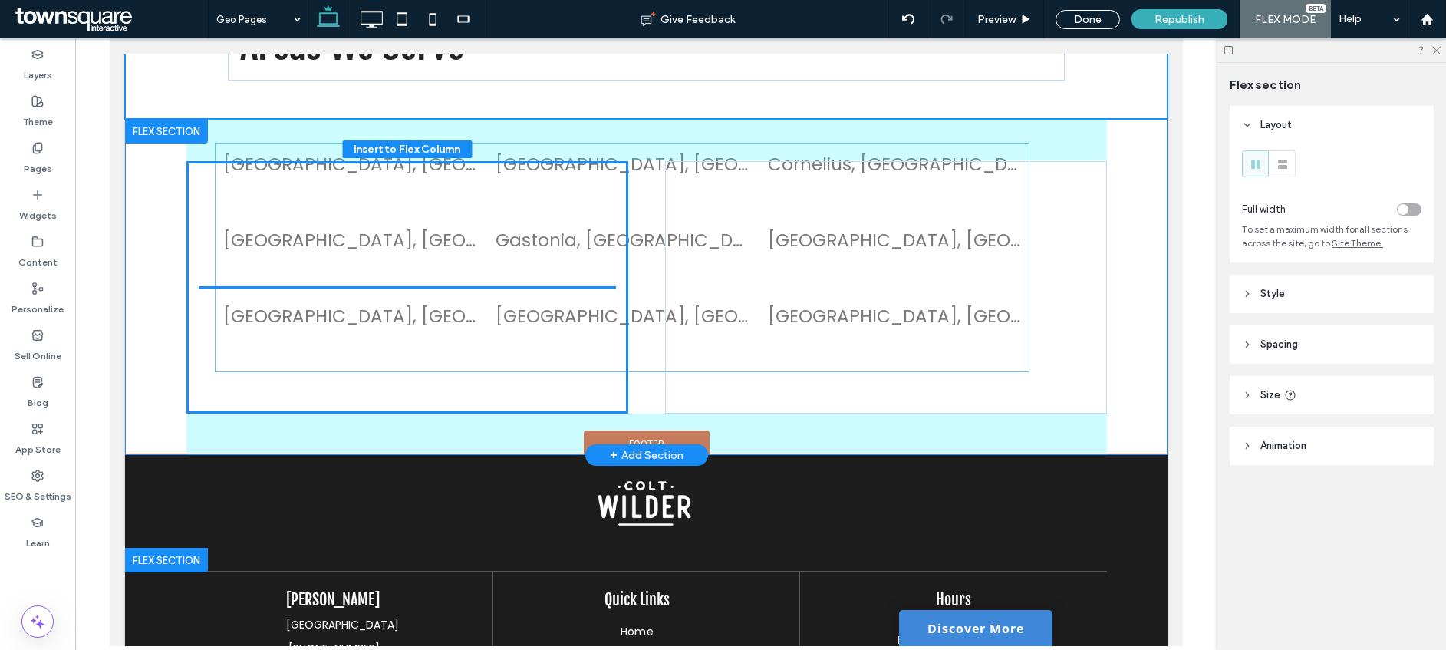
drag, startPoint x: 571, startPoint y: 172, endPoint x: 552, endPoint y: 269, distance: 99.1
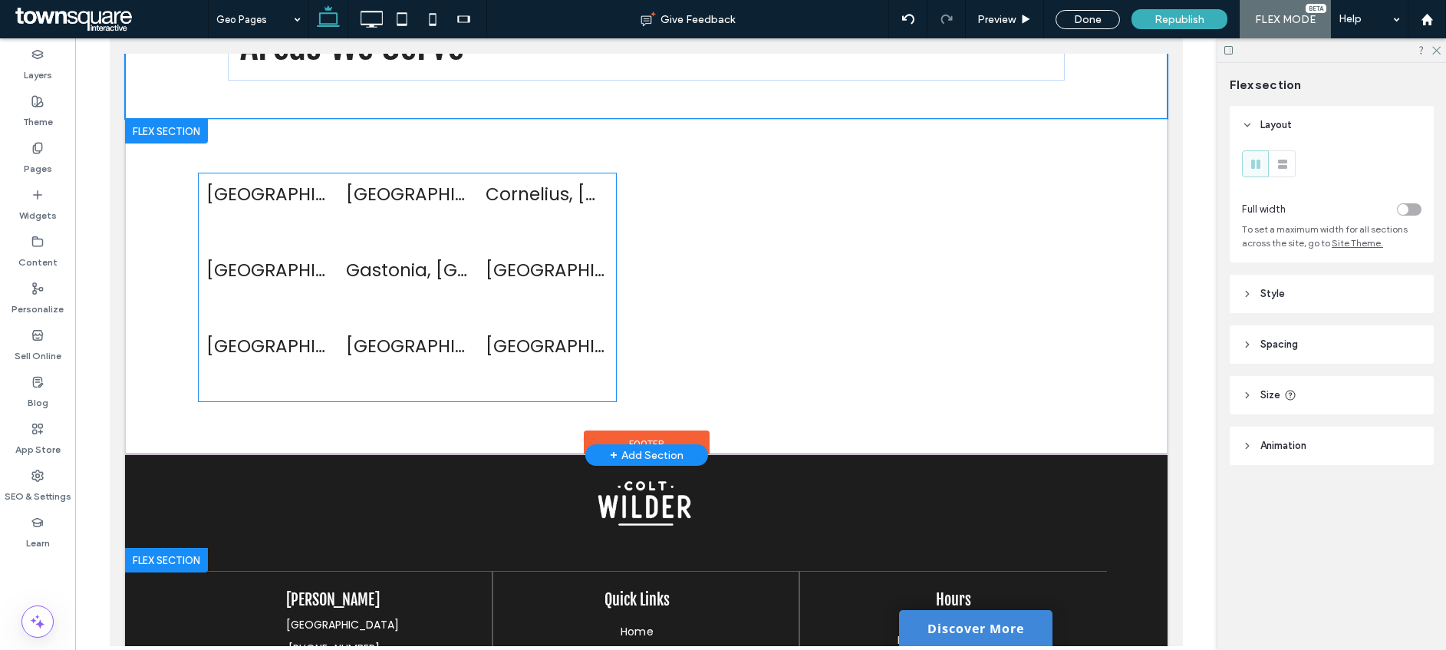
type input "*"
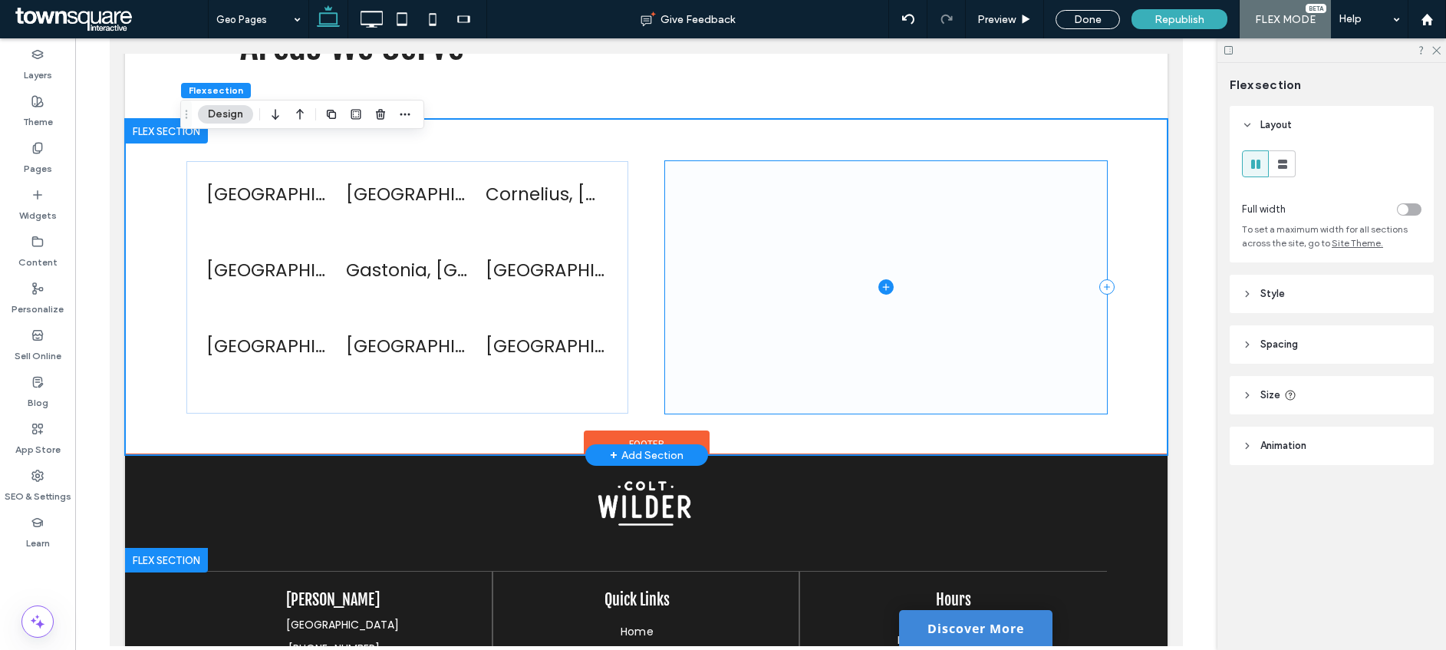
click at [834, 254] on span at bounding box center [886, 287] width 442 height 252
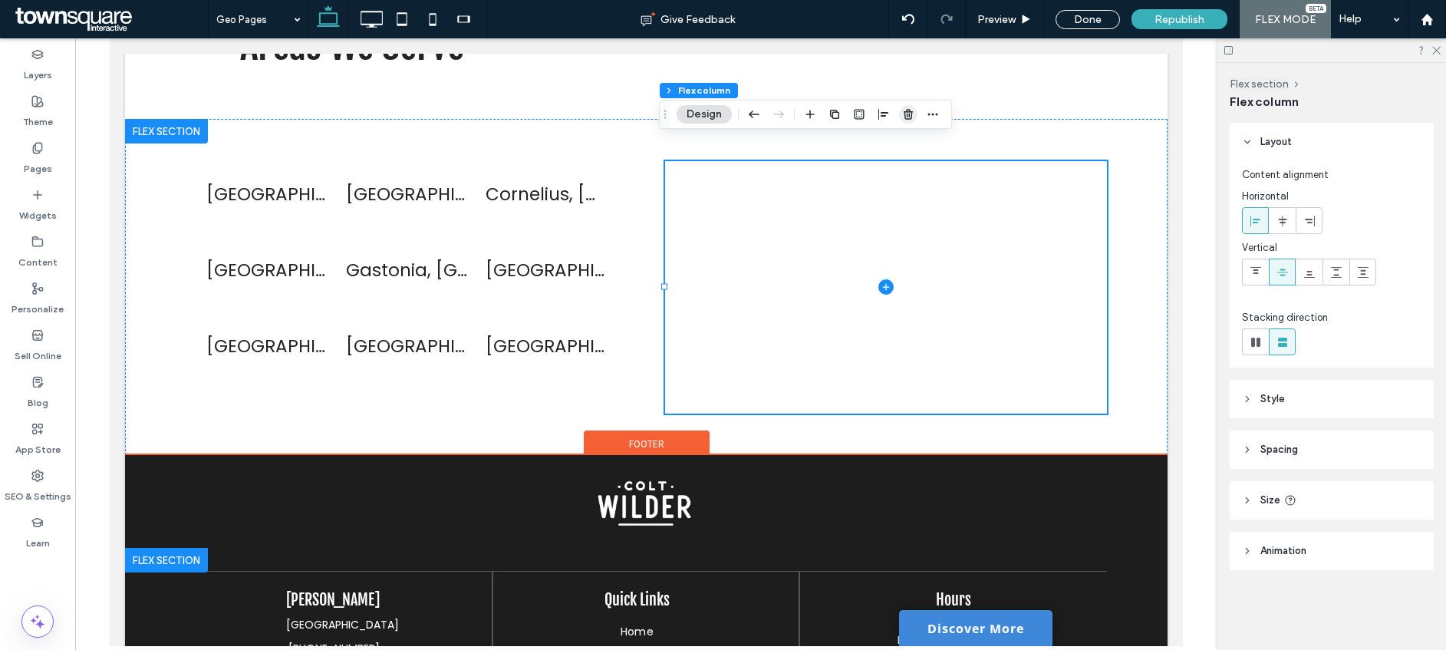
click at [908, 112] on icon "button" at bounding box center [908, 114] width 12 height 12
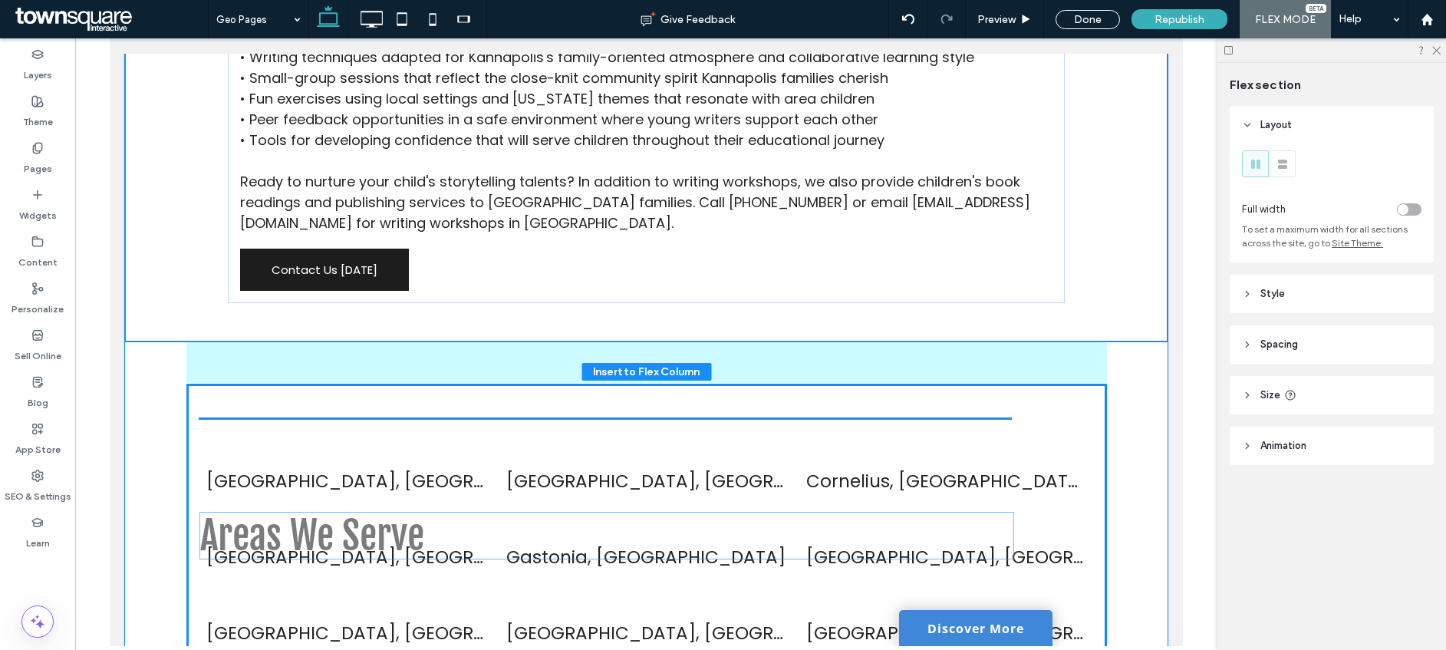
scroll to position [808, 0]
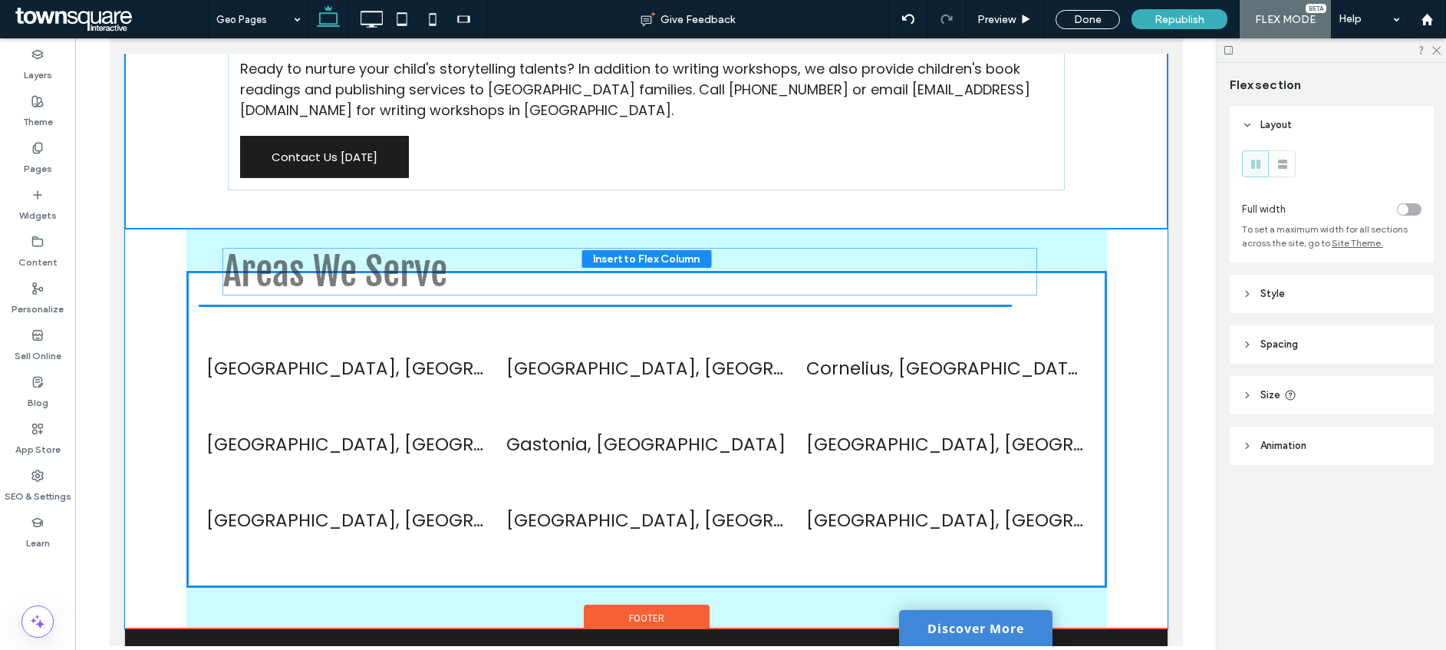
drag, startPoint x: 442, startPoint y: 262, endPoint x: 431, endPoint y: 271, distance: 14.1
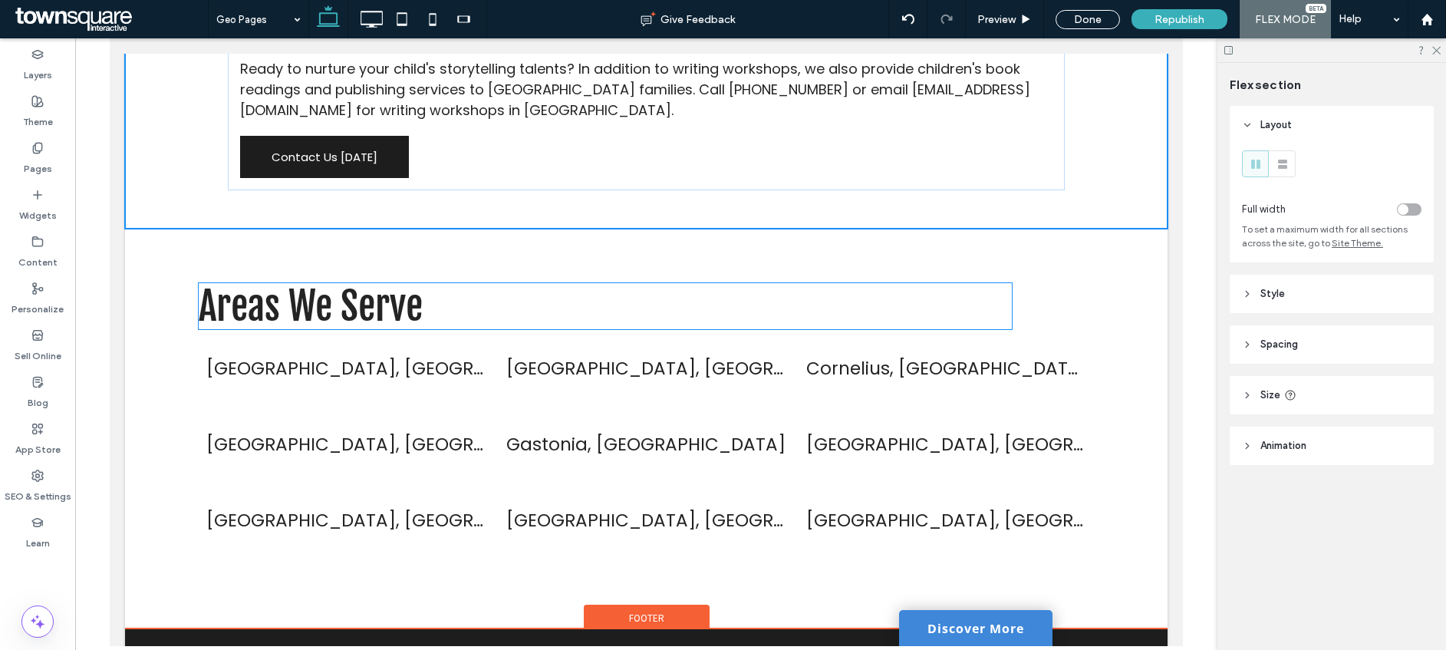
type input "*"
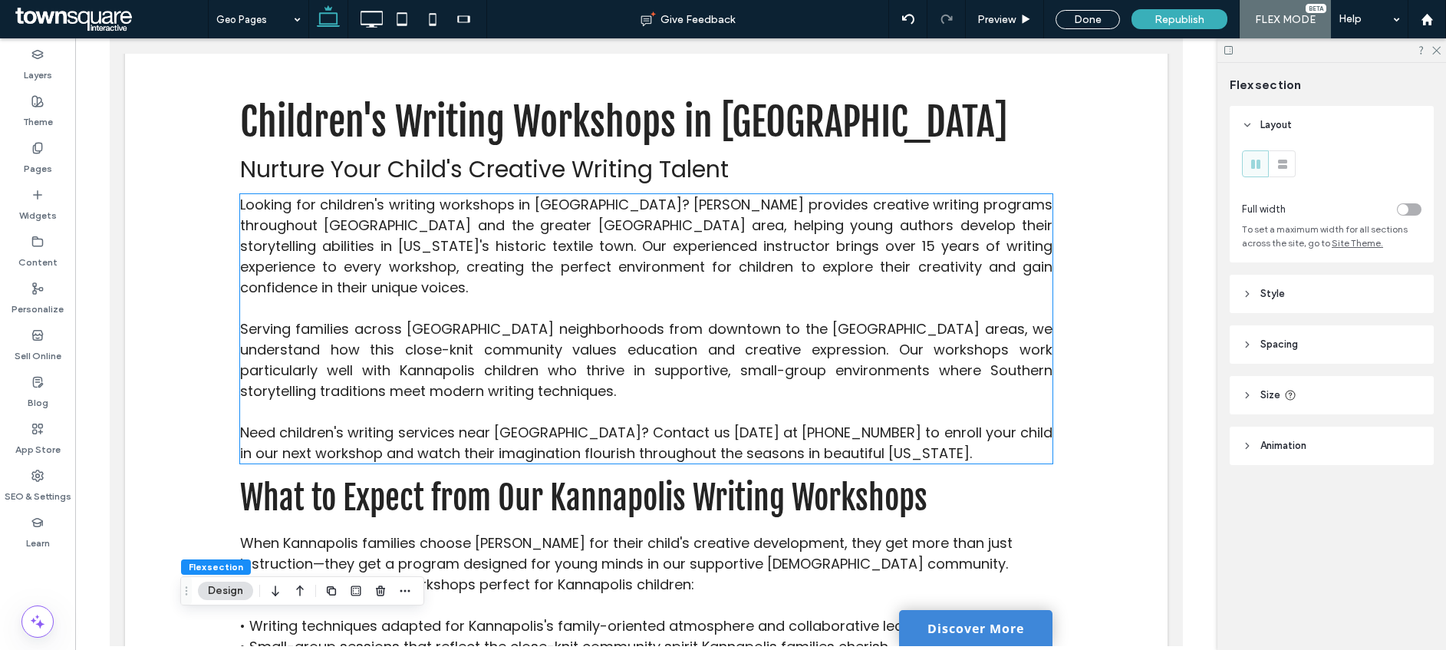
scroll to position [0, 0]
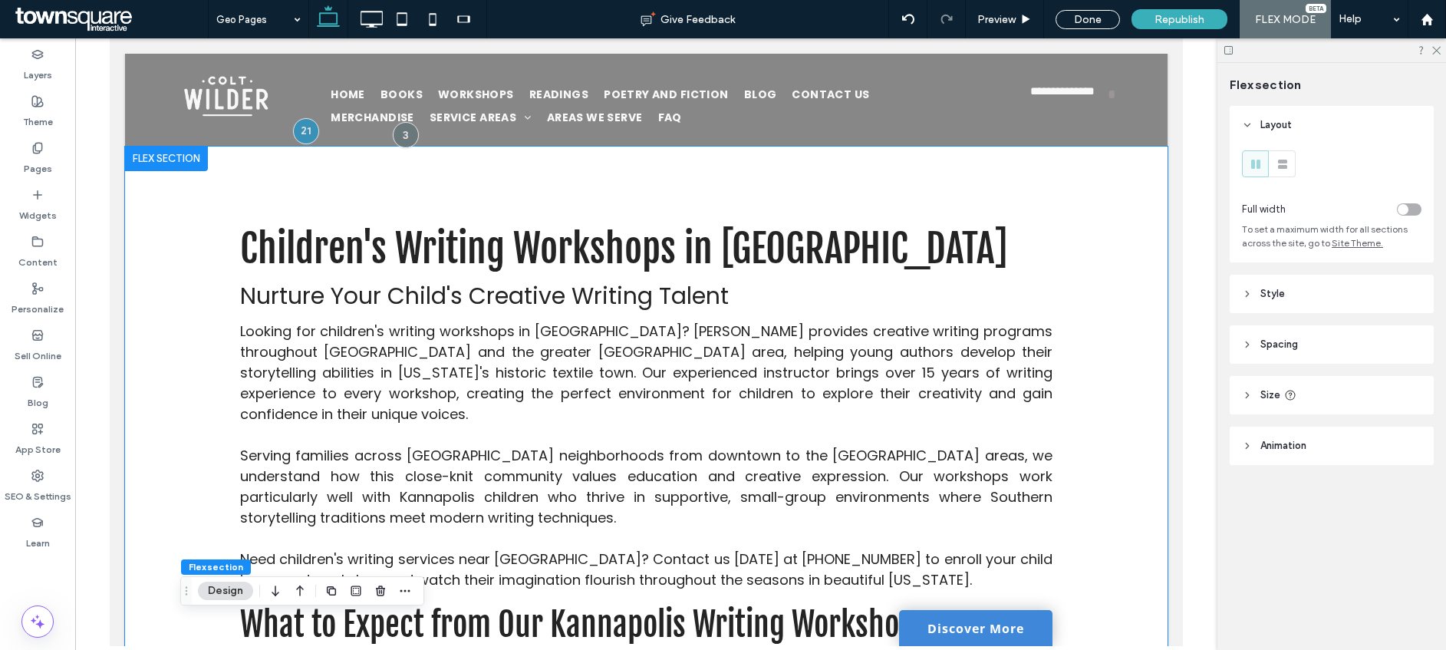
click at [173, 191] on div "Children's Writing Workshops in Kannapolis Nurture Your Child's Creative Writin…" at bounding box center [646, 591] width 1042 height 890
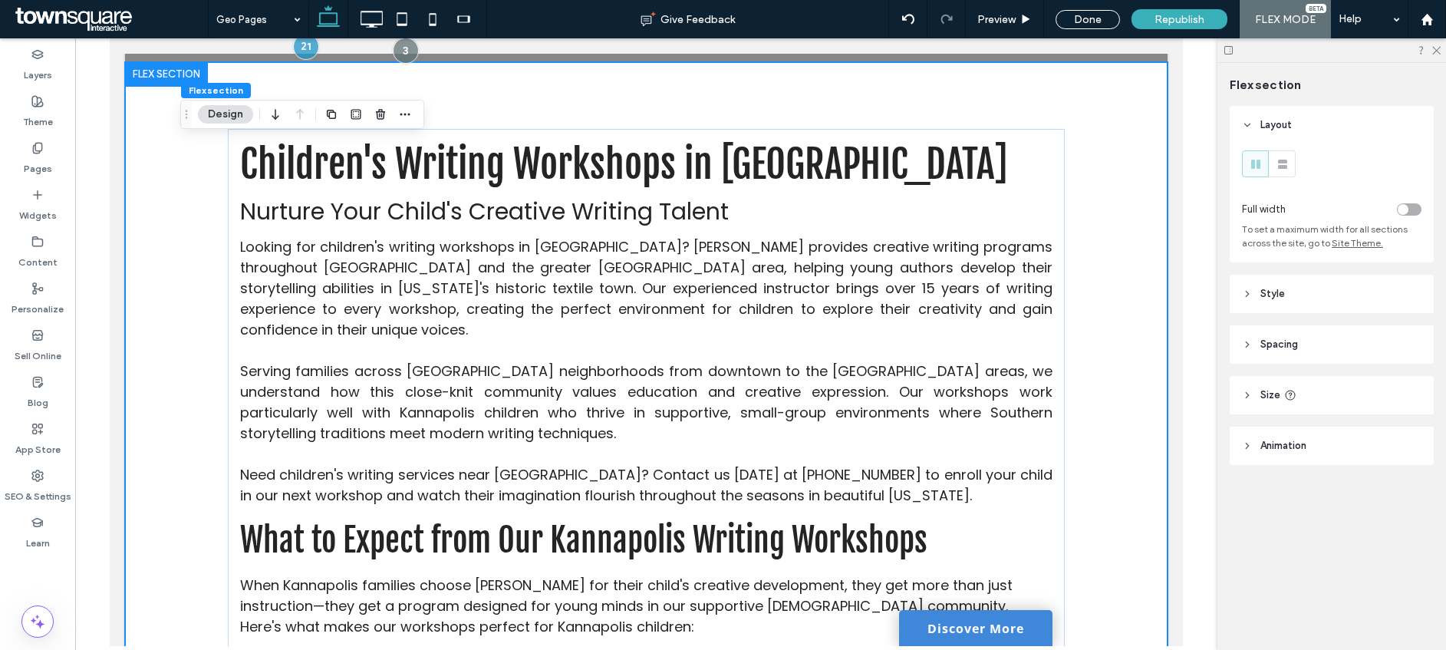
scroll to position [108, 0]
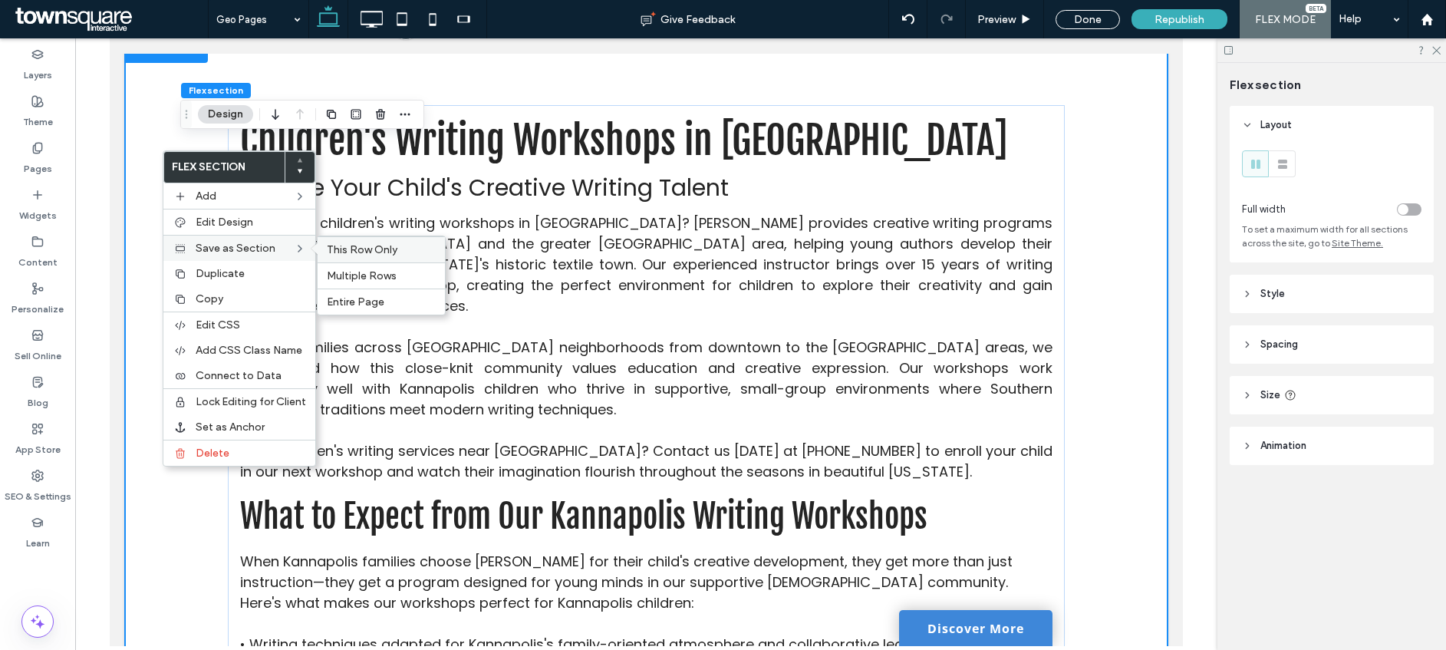
click at [360, 258] on div "This Row Only" at bounding box center [381, 249] width 127 height 26
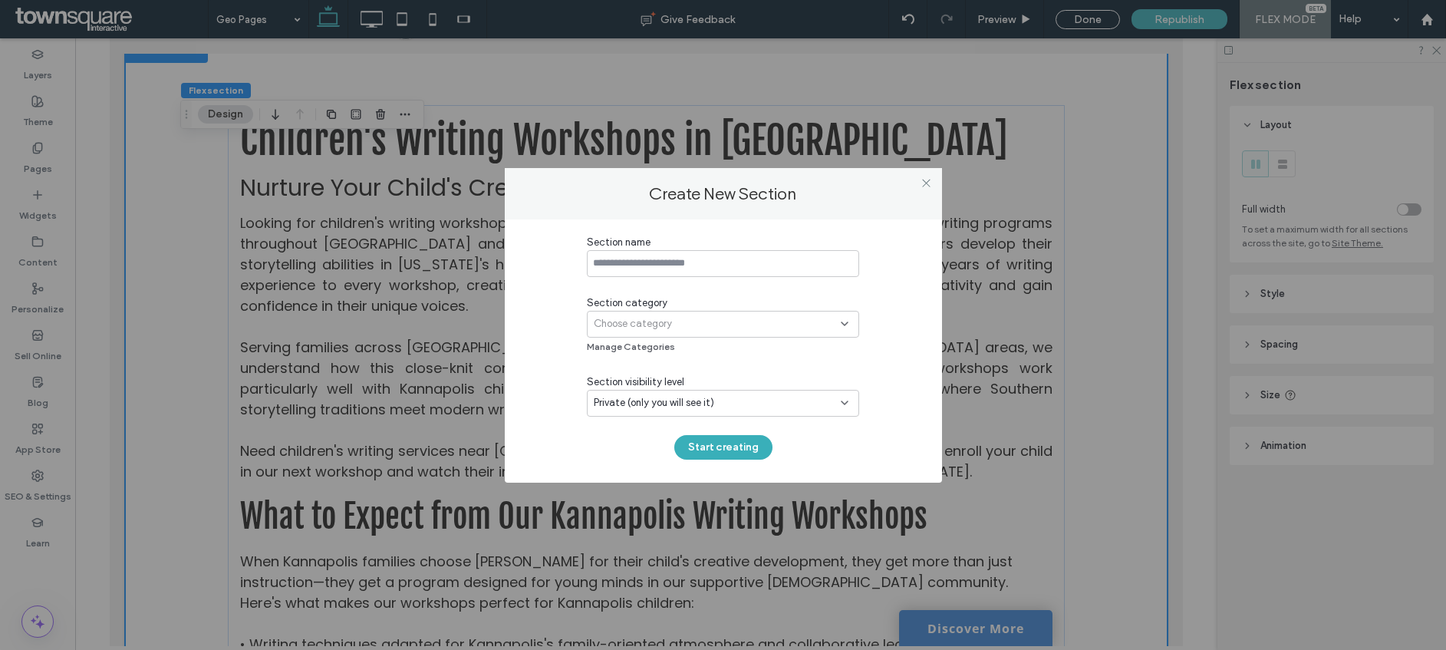
click at [934, 183] on div at bounding box center [926, 183] width 23 height 23
click at [926, 183] on use at bounding box center [926, 183] width 8 height 8
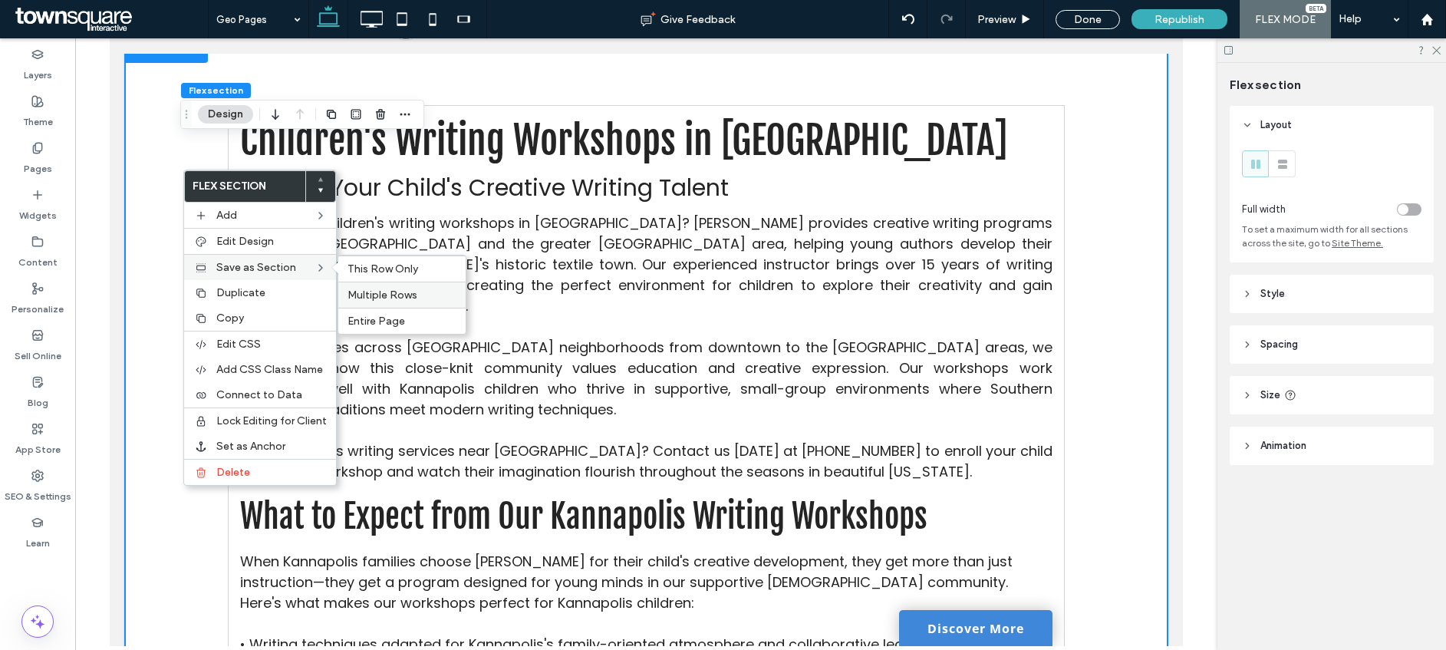
click at [366, 301] on span "Multiple Rows" at bounding box center [382, 294] width 70 height 13
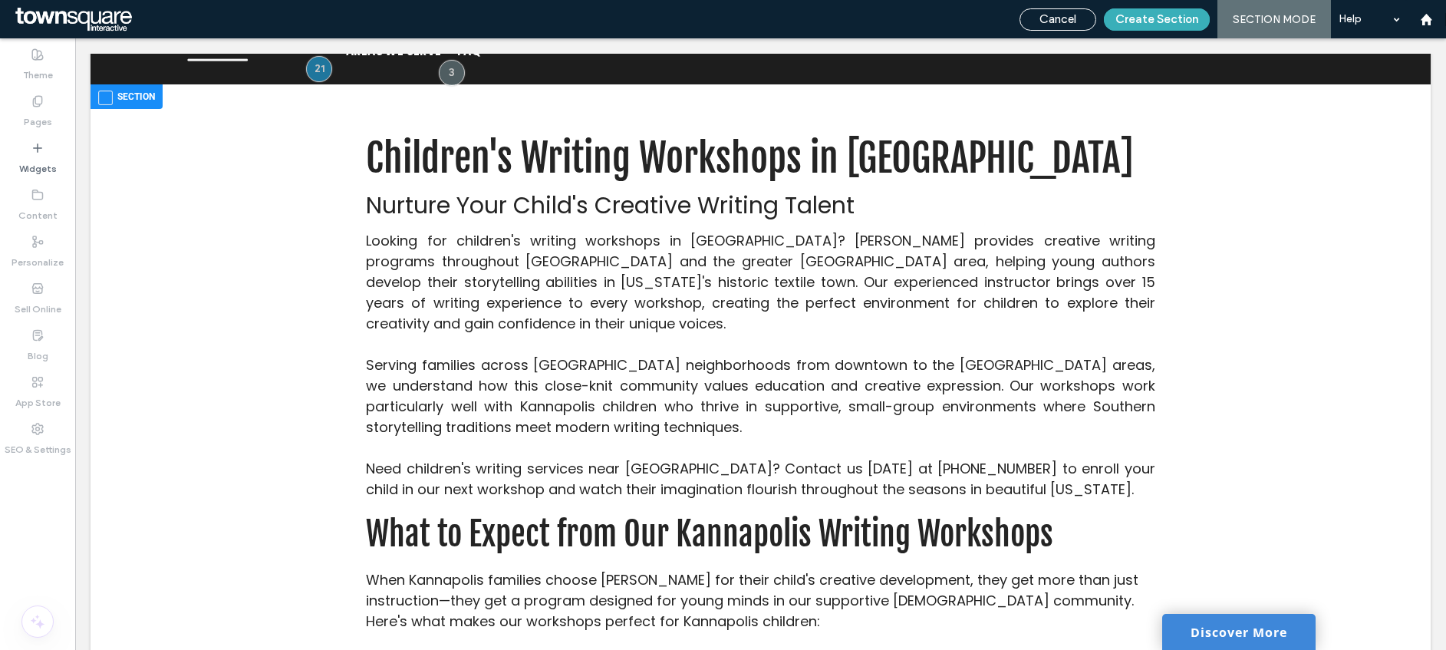
scroll to position [0, 0]
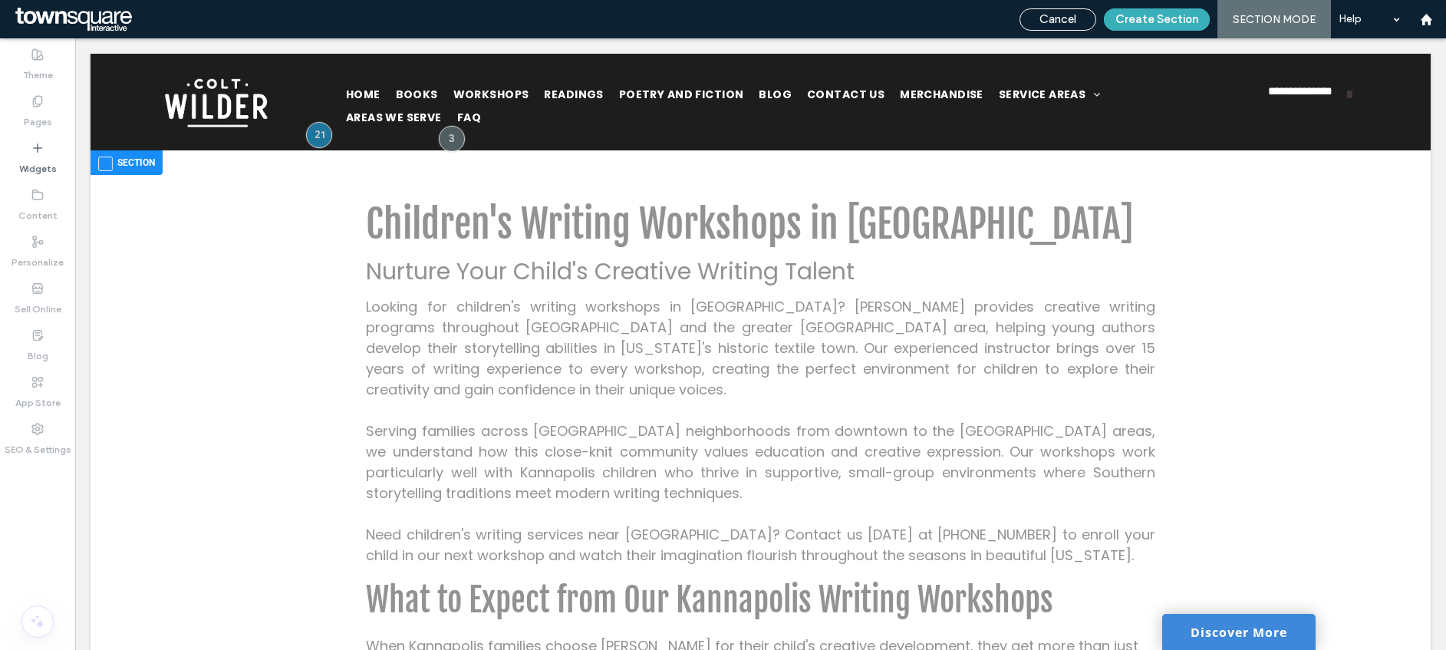
click at [105, 166] on span at bounding box center [105, 163] width 15 height 15
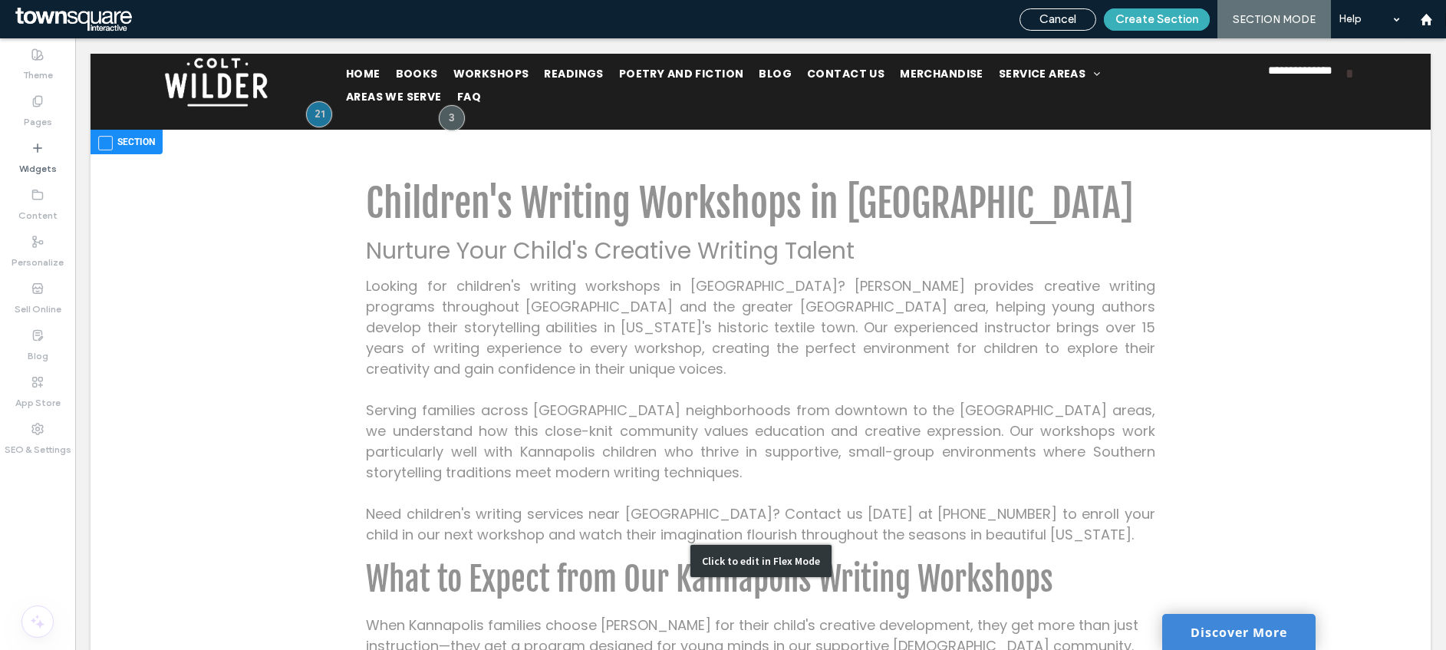
scroll to position [18, 0]
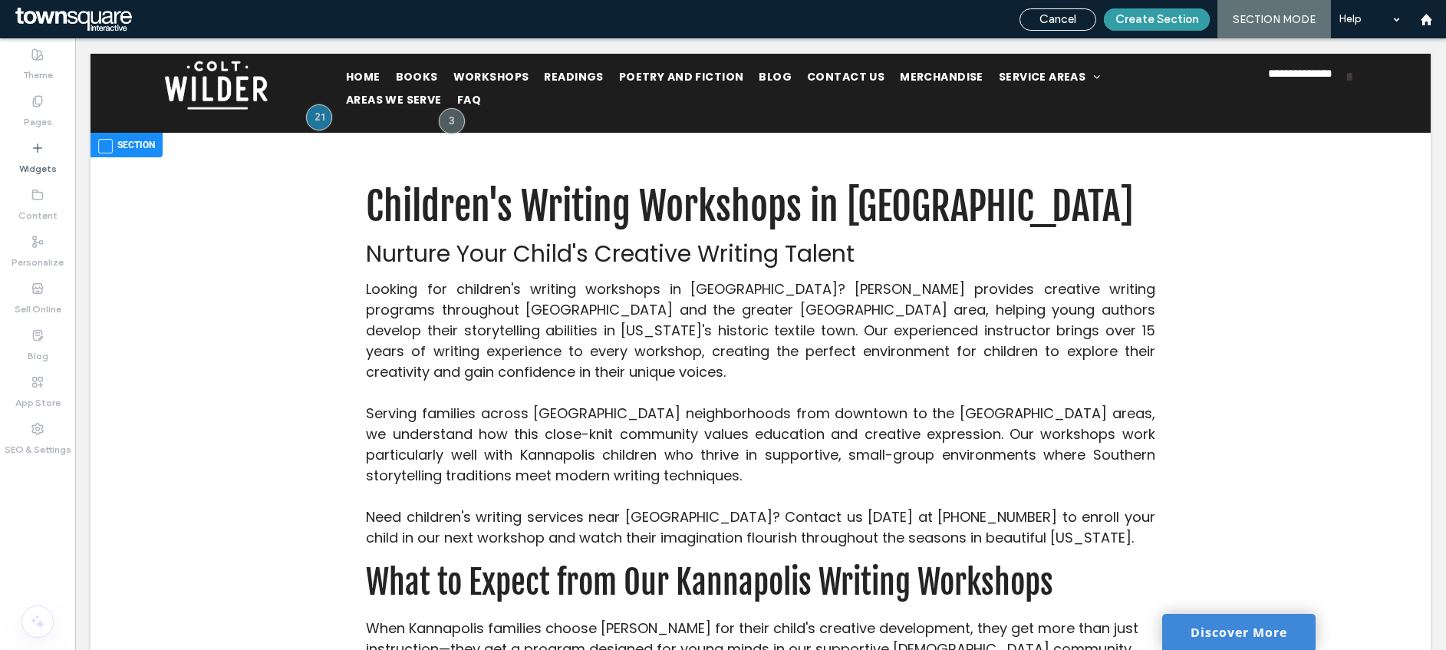
click at [1156, 13] on button "Create Section" at bounding box center [1157, 19] width 106 height 22
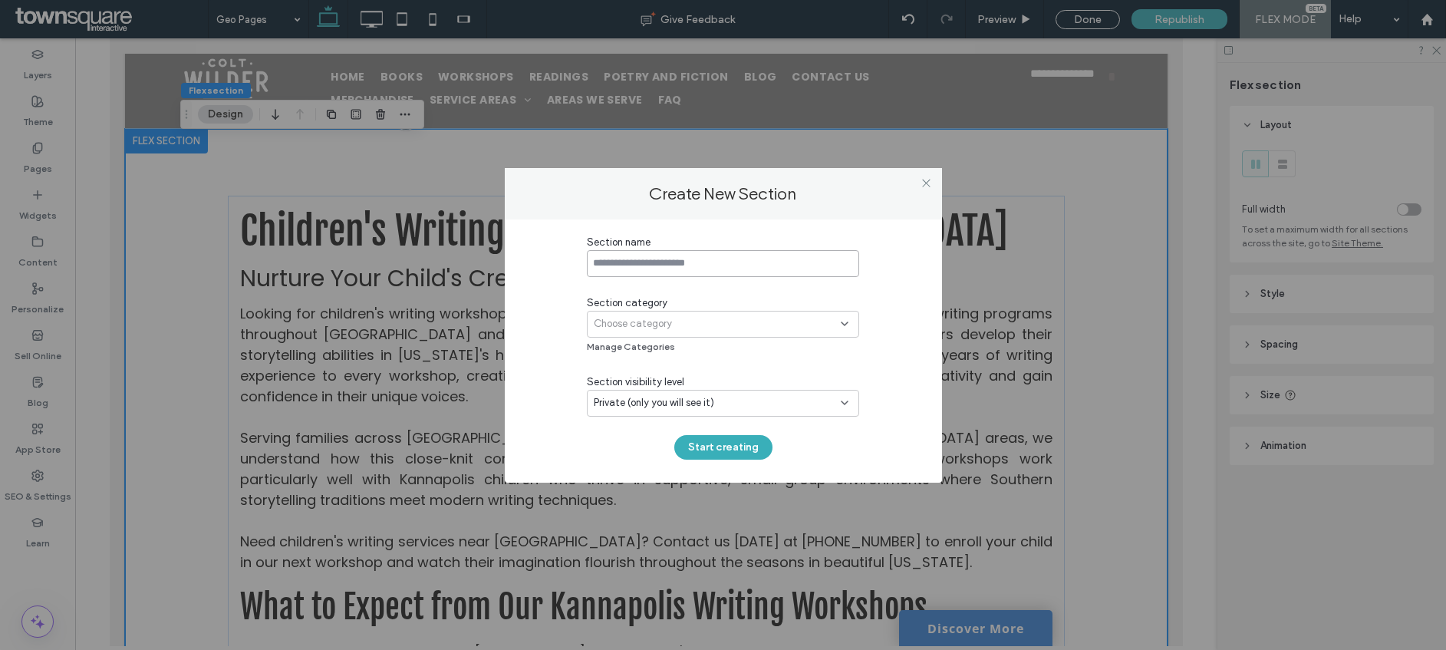
click at [721, 260] on input at bounding box center [723, 263] width 272 height 27
type input "**********"
click at [702, 337] on div "Section category Choose category Manage Categories" at bounding box center [723, 325] width 272 height 61
click at [703, 324] on div "Choose category" at bounding box center [717, 323] width 247 height 15
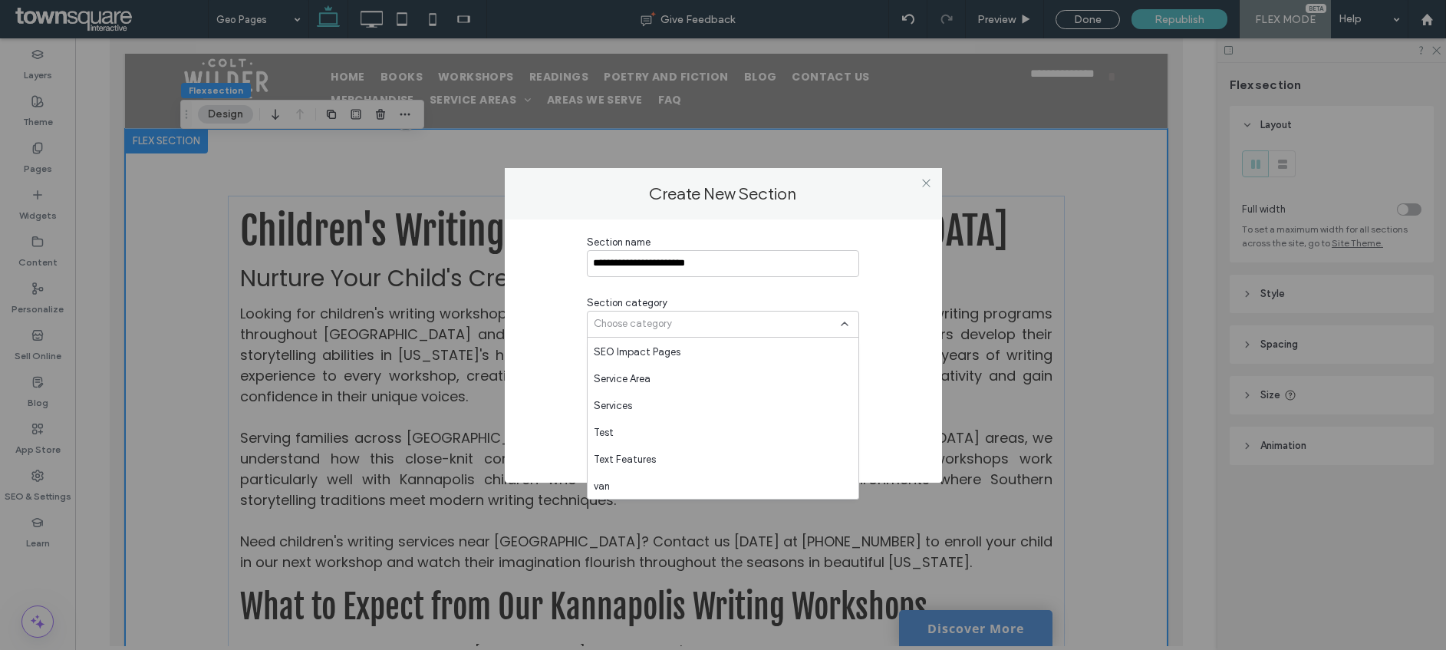
scroll to position [1288, 0]
click at [679, 353] on div "SEO Impact Pages" at bounding box center [722, 350] width 271 height 27
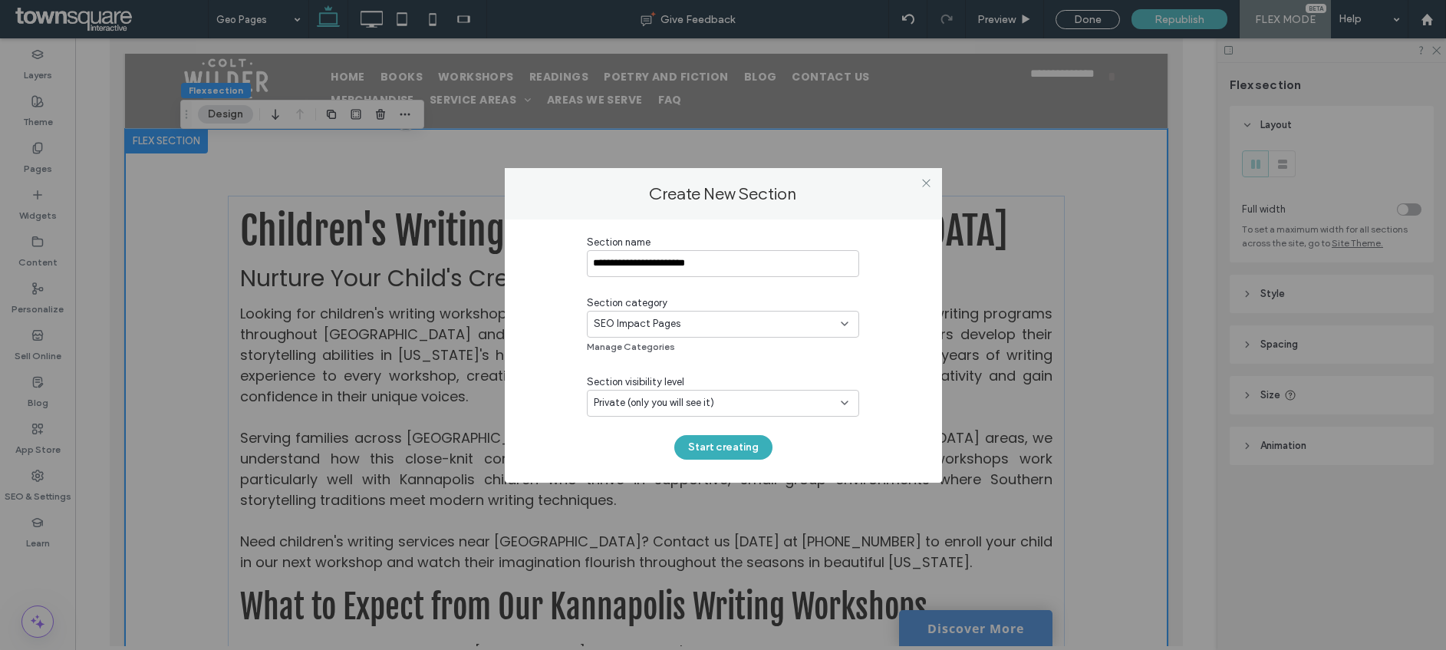
click at [780, 420] on div "**********" at bounding box center [723, 347] width 272 height 225
click at [786, 415] on div "Private (only you will see it)" at bounding box center [723, 403] width 272 height 27
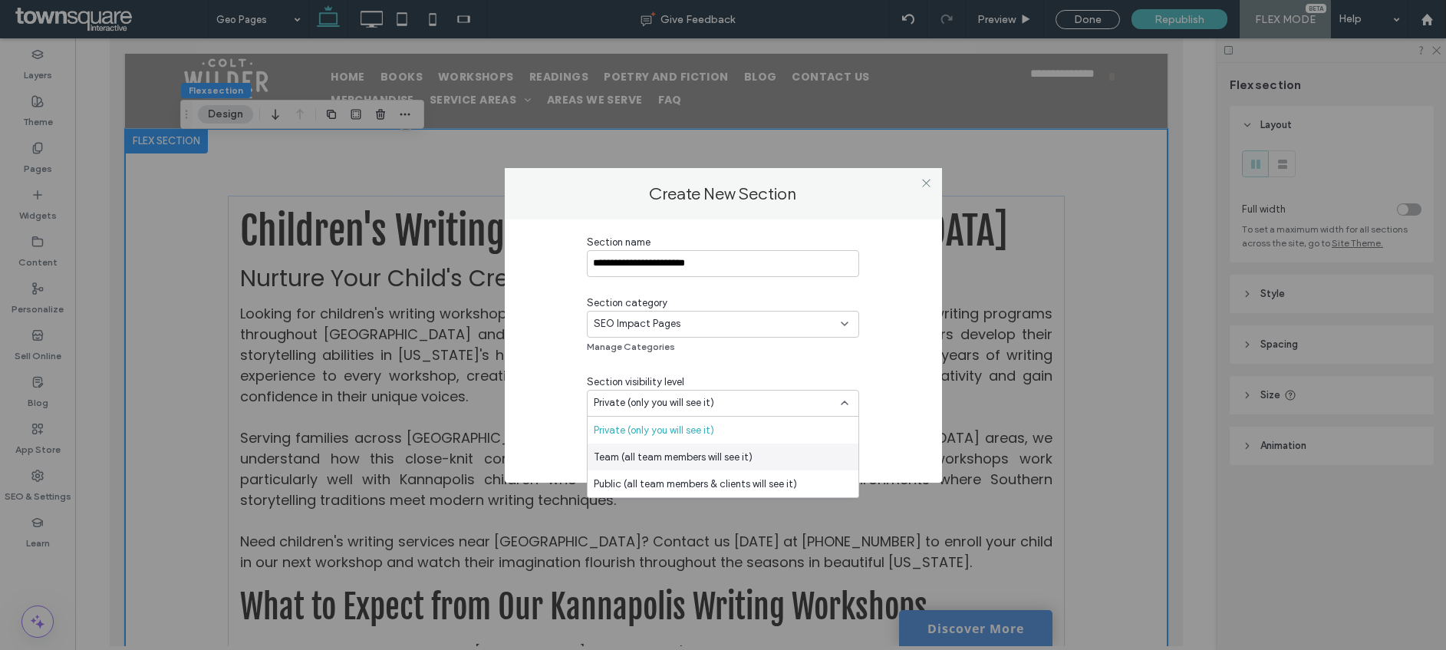
click at [778, 446] on div "Team (all team members will see it)" at bounding box center [722, 456] width 271 height 27
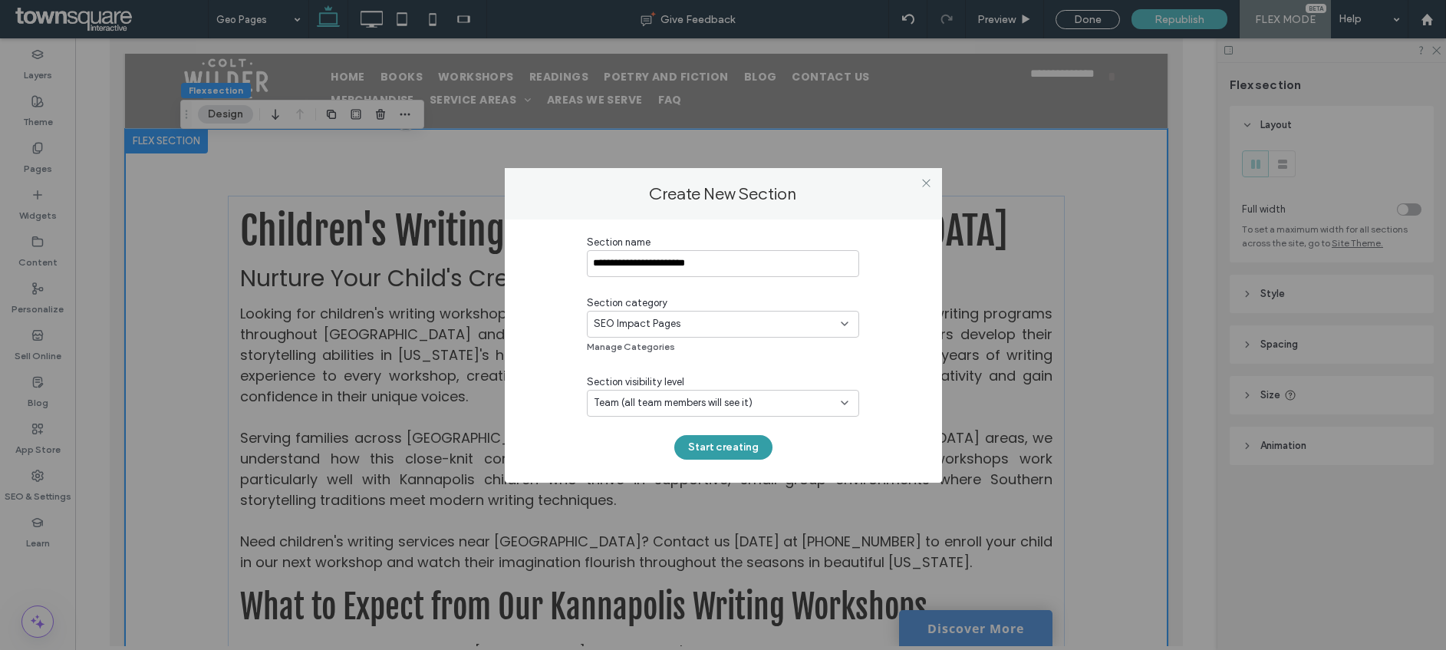
click at [696, 456] on button "Start creating" at bounding box center [723, 447] width 98 height 25
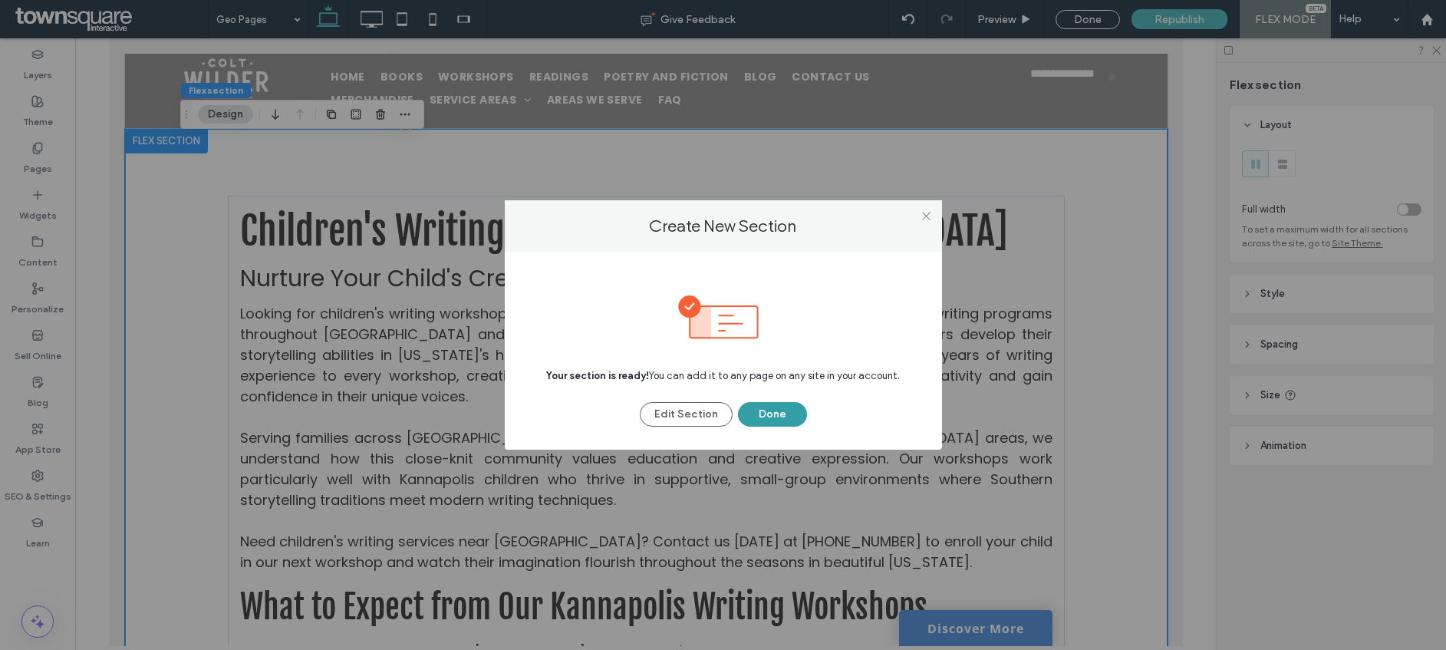
click at [790, 421] on button "Done" at bounding box center [772, 414] width 69 height 25
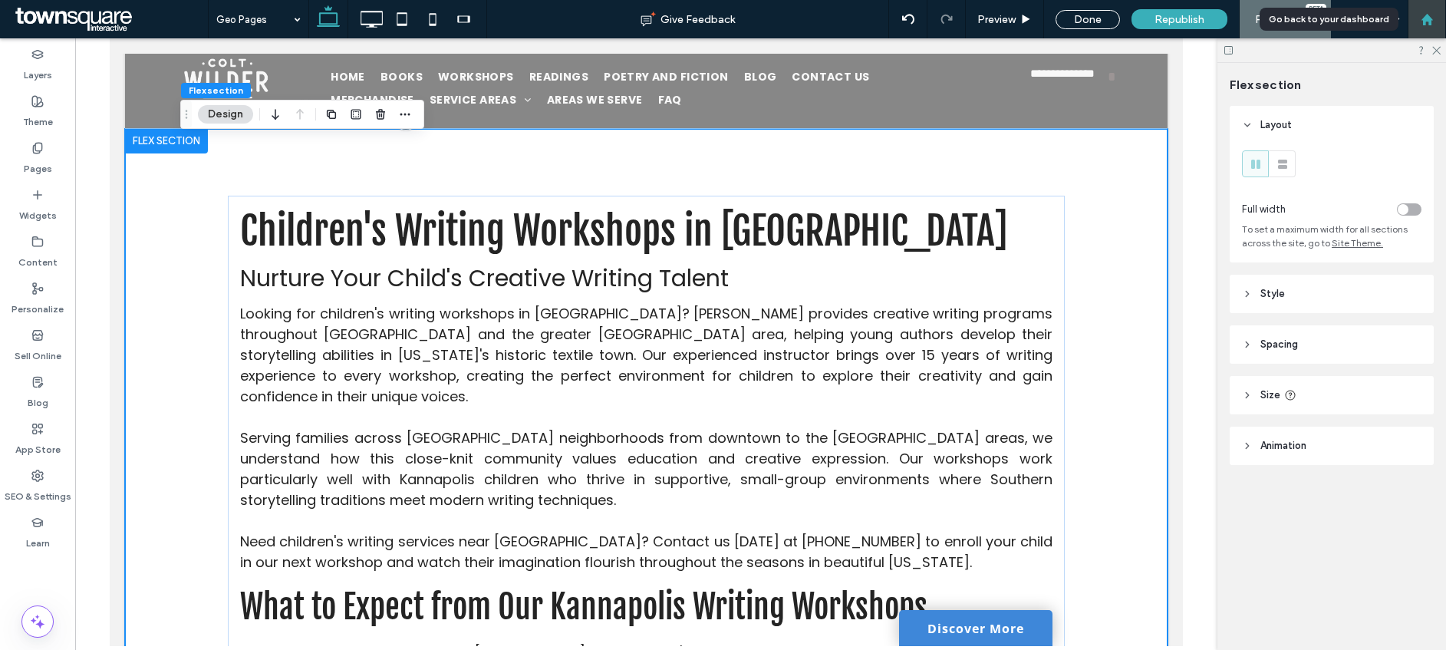
click at [1435, 25] on div at bounding box center [1426, 19] width 37 height 13
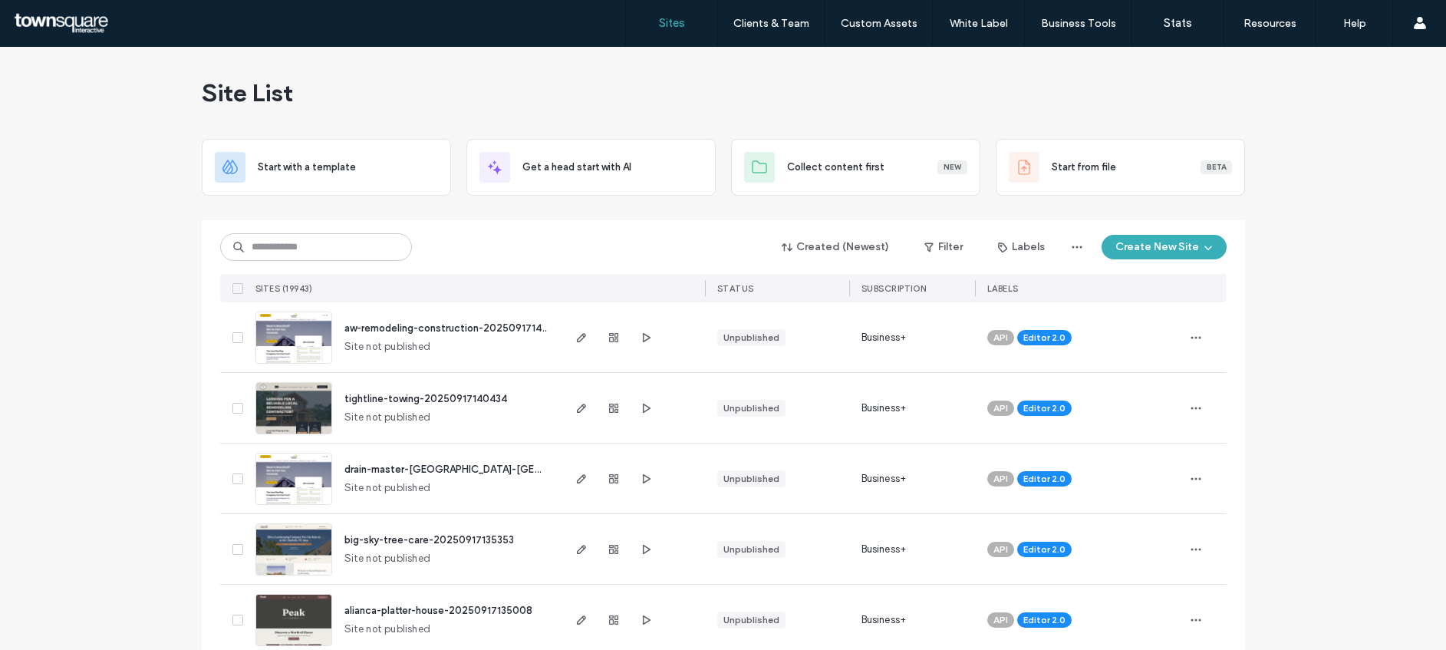
click at [897, 87] on link "Custom Sections" at bounding box center [911, 94] width 148 height 31
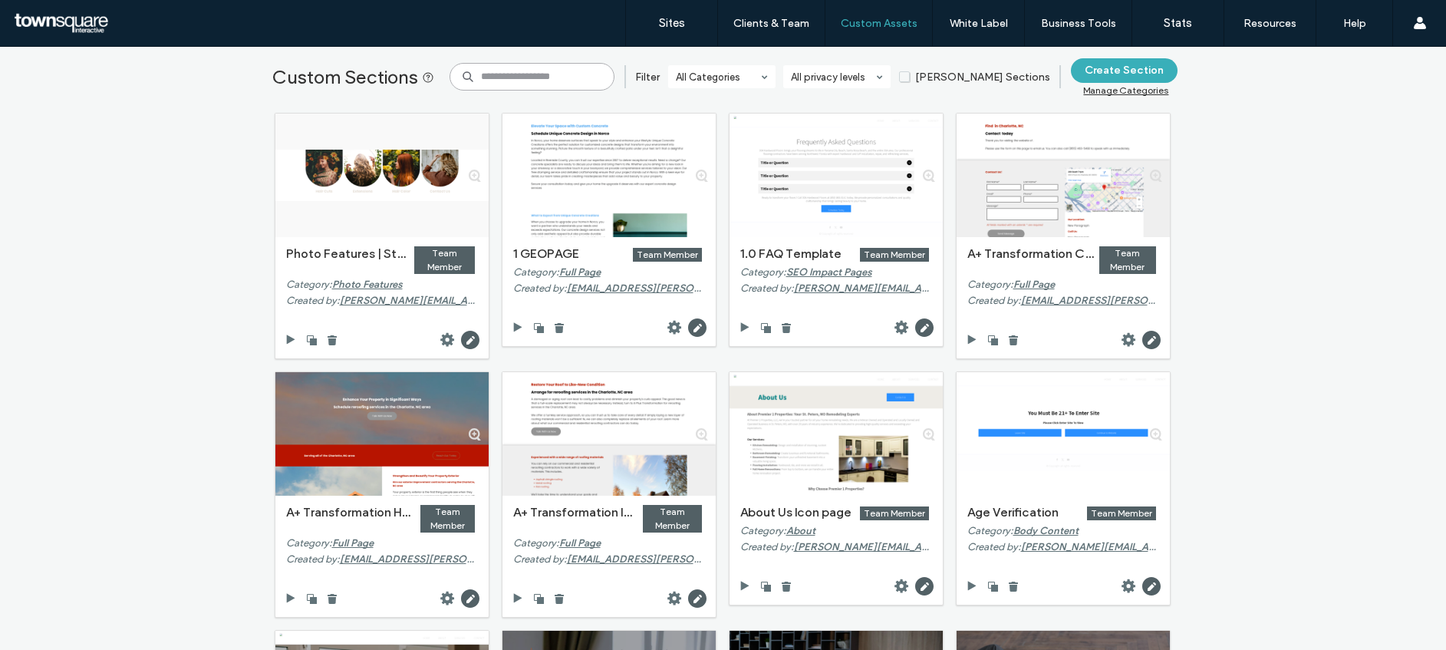
click at [531, 79] on input at bounding box center [531, 77] width 165 height 28
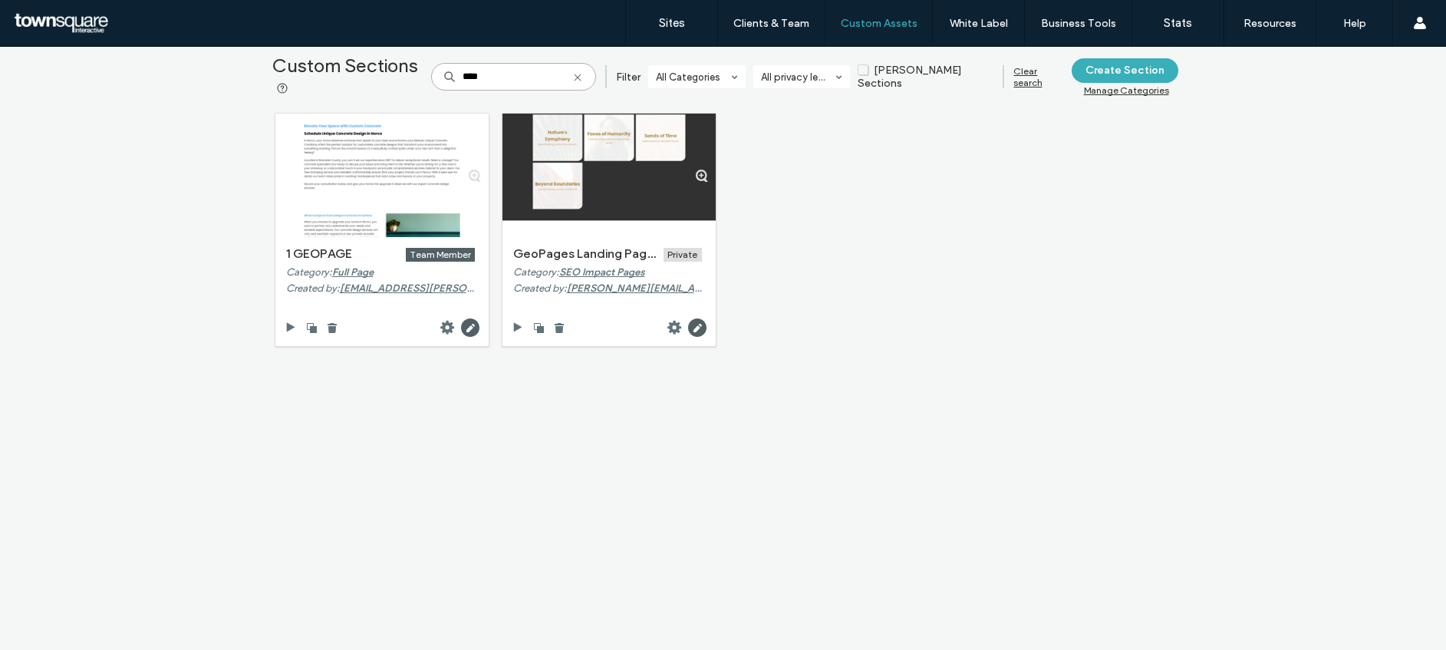
click at [518, 77] on input "****" at bounding box center [513, 77] width 165 height 28
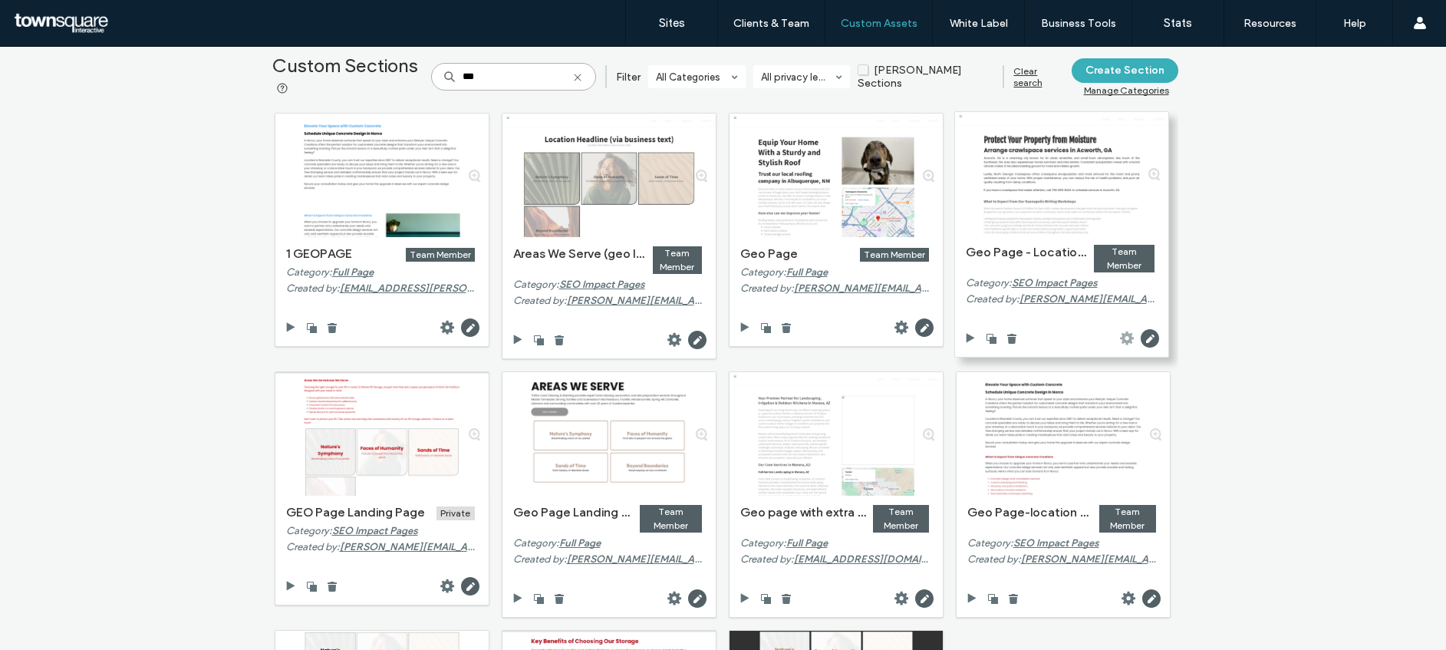
type input "***"
click at [1121, 334] on use at bounding box center [1127, 338] width 14 height 14
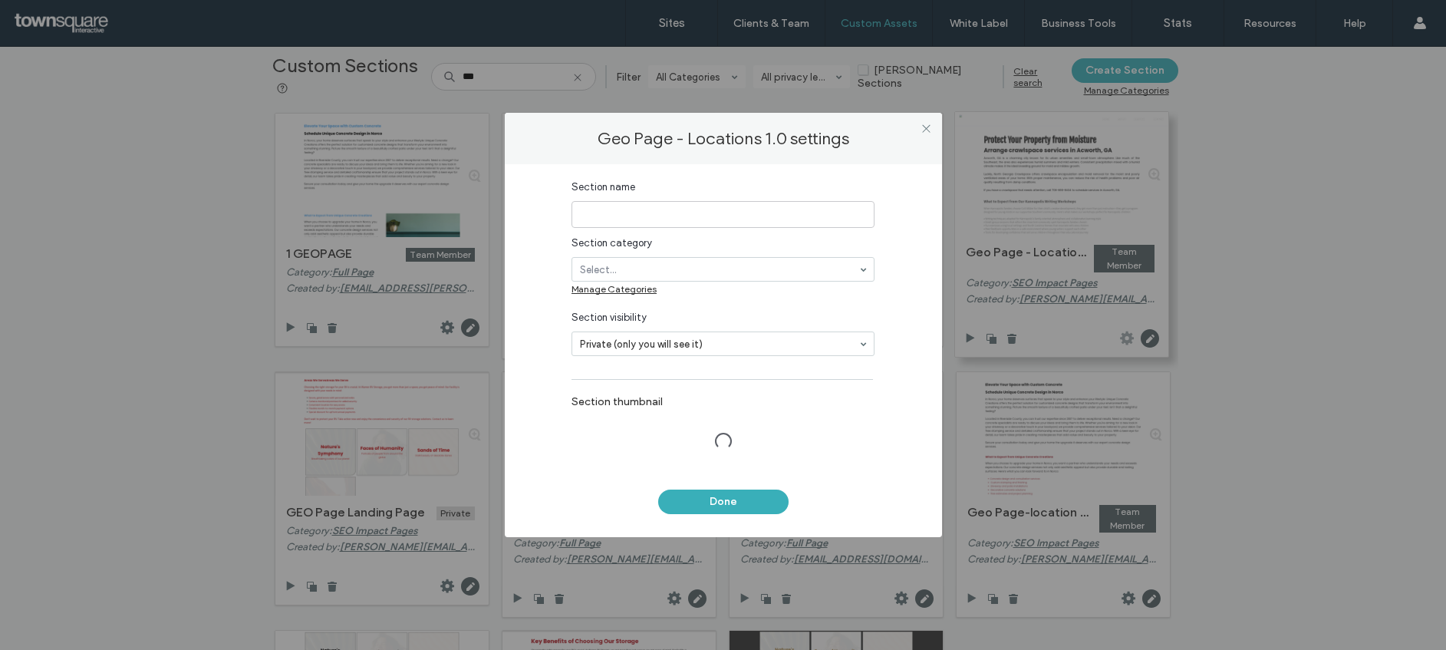
type input "**********"
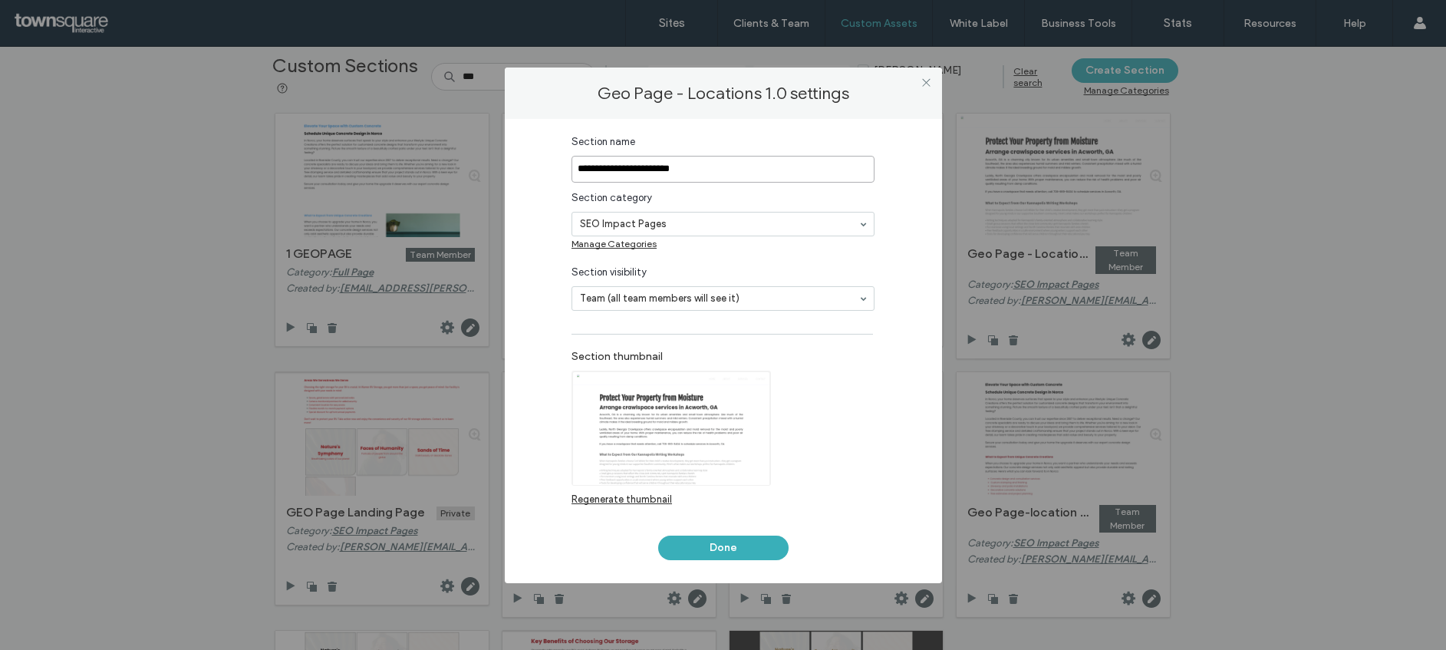
click at [731, 175] on input "**********" at bounding box center [722, 169] width 303 height 27
click at [920, 82] on icon at bounding box center [926, 83] width 12 height 12
